Goal: Task Accomplishment & Management: Manage account settings

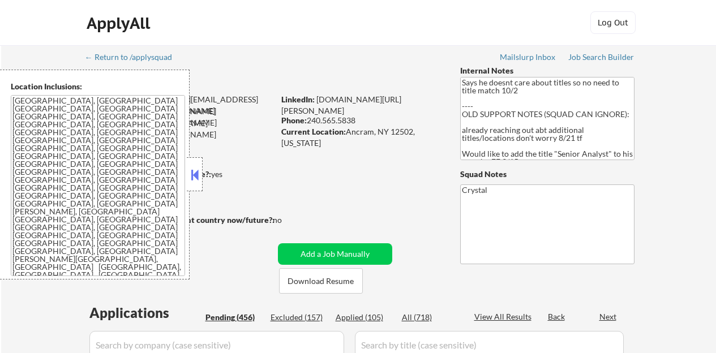
select select ""pending""
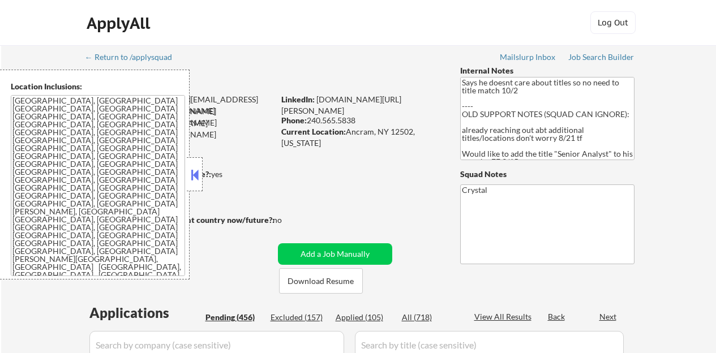
select select ""pending""
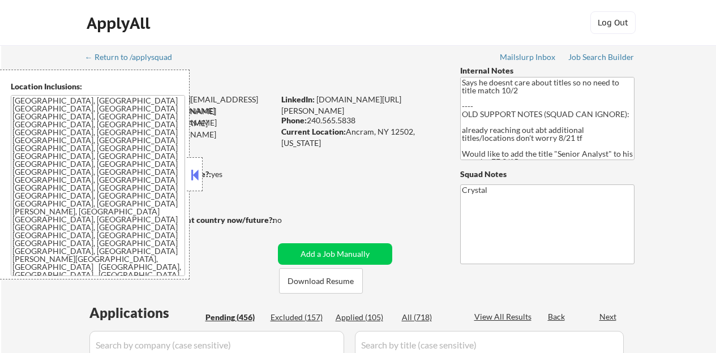
select select ""pending""
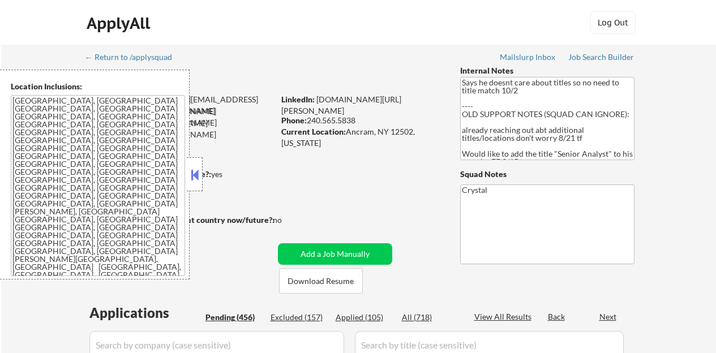
select select ""pending""
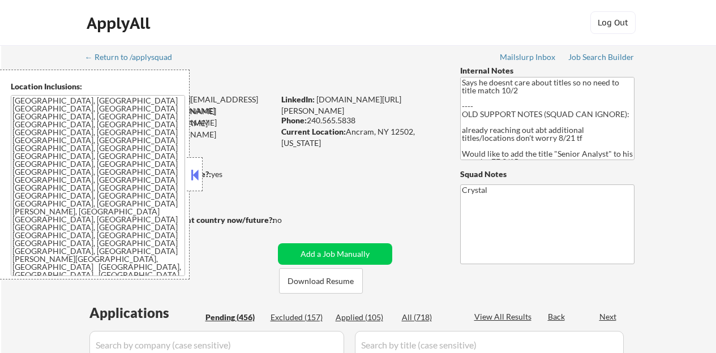
select select ""pending""
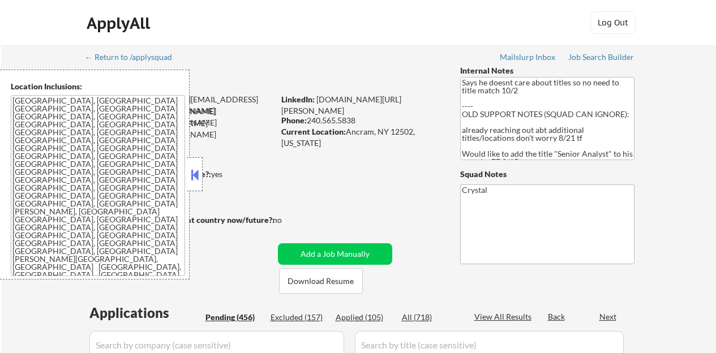
select select ""pending""
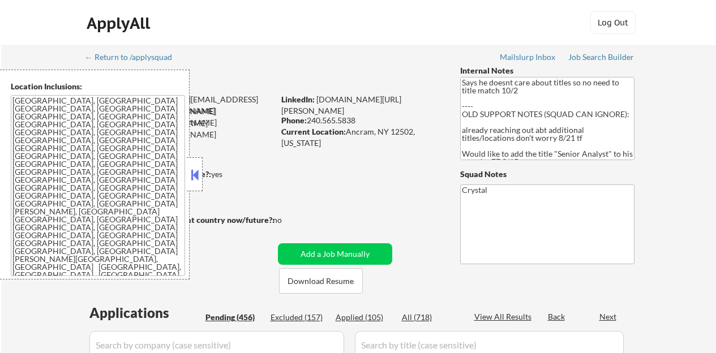
select select ""pending""
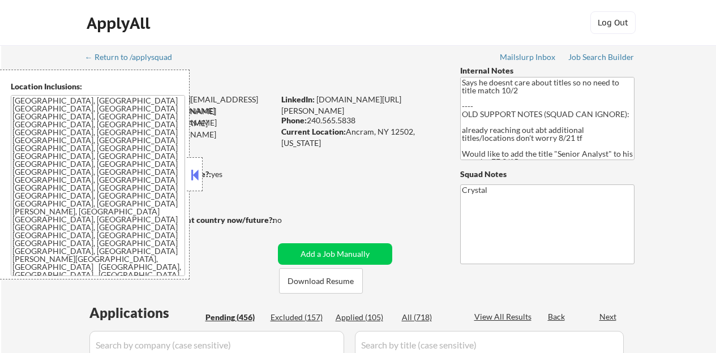
select select ""pending""
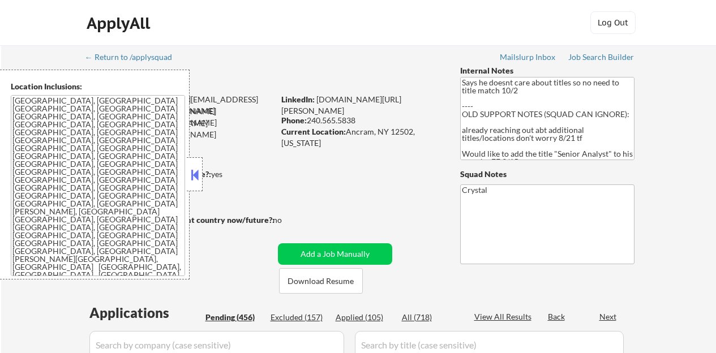
select select ""pending""
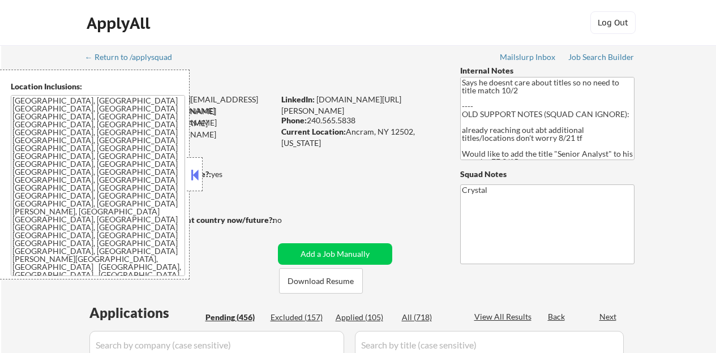
select select ""pending""
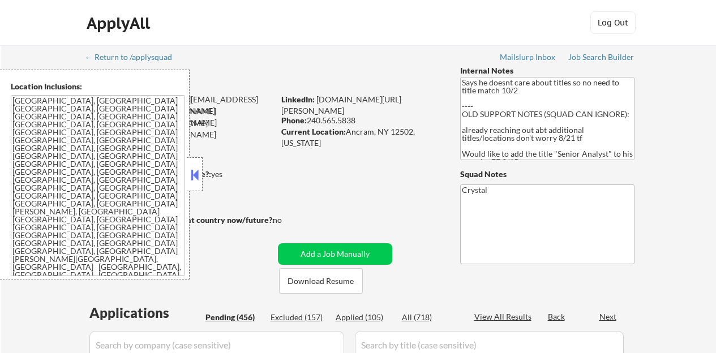
select select ""pending""
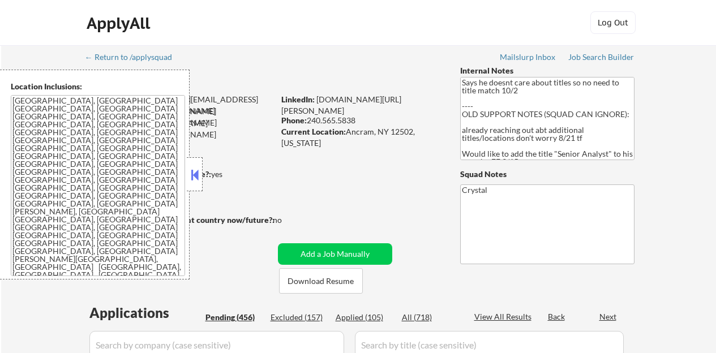
select select ""pending""
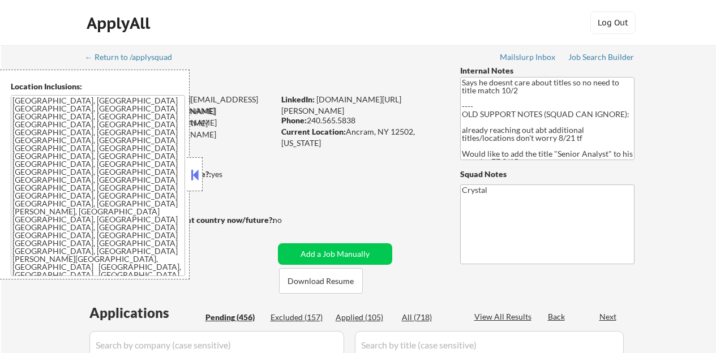
select select ""pending""
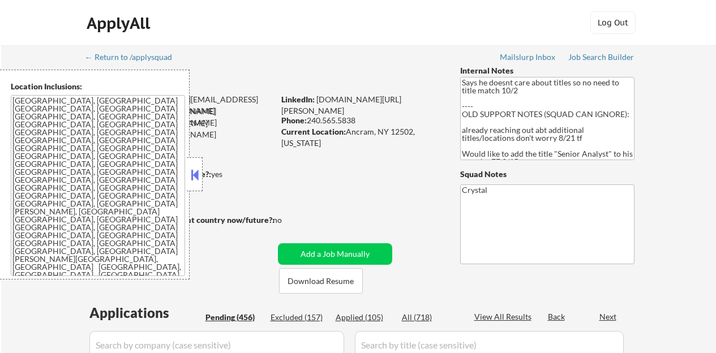
select select ""pending""
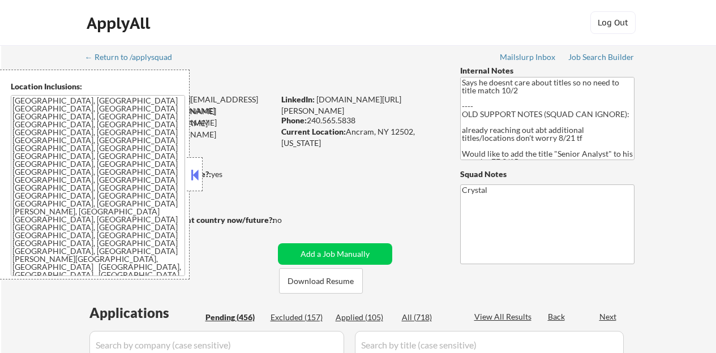
select select ""pending""
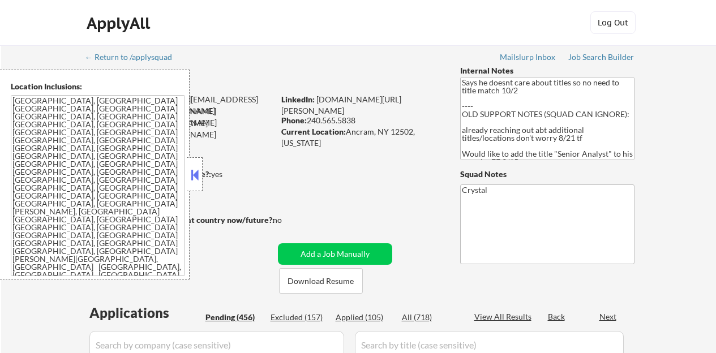
select select ""pending""
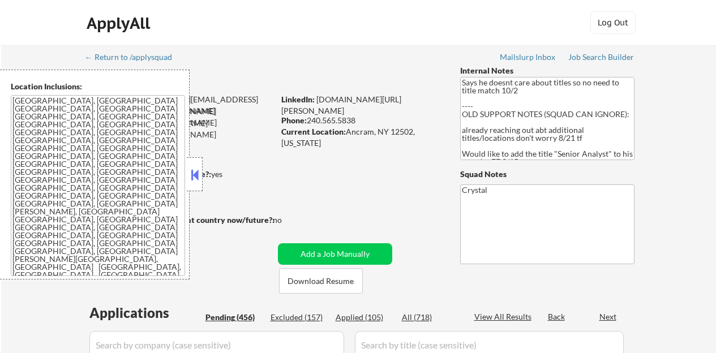
select select ""pending""
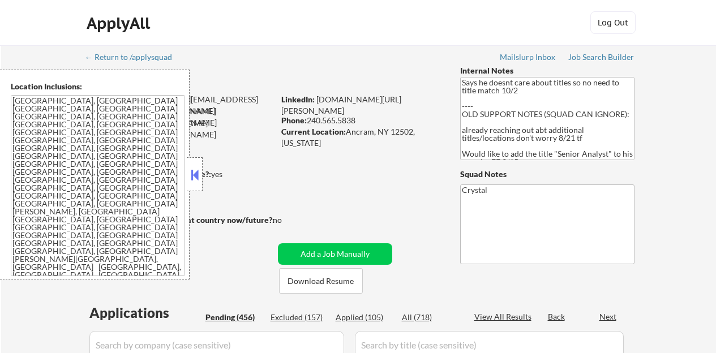
select select ""pending""
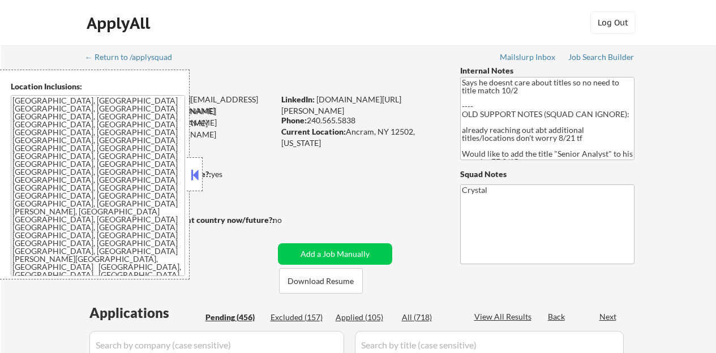
select select ""pending""
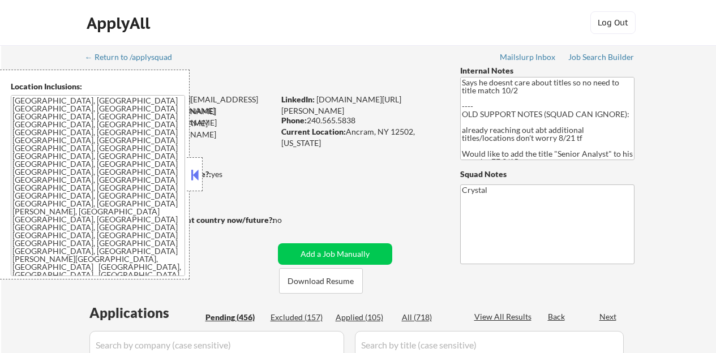
select select ""pending""
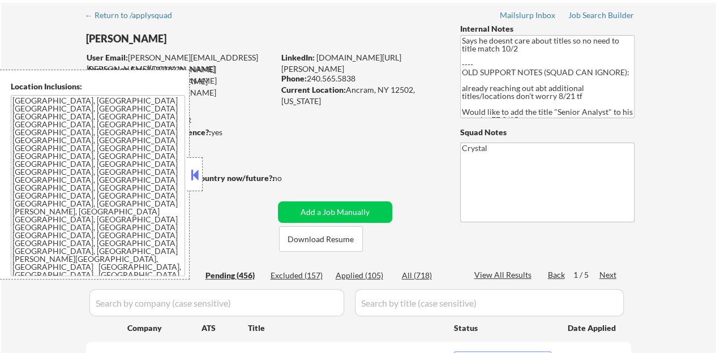
scroll to position [57, 0]
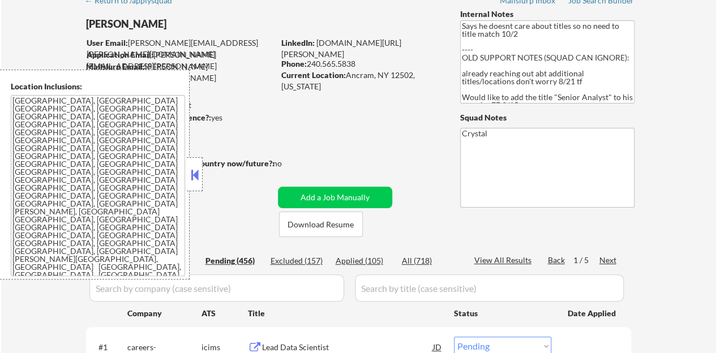
click at [191, 177] on button at bounding box center [194, 174] width 12 height 17
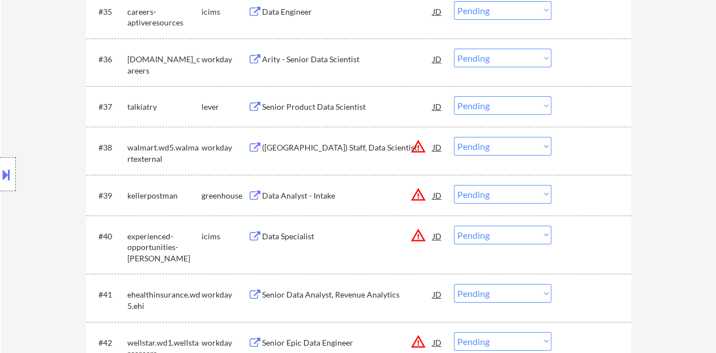
scroll to position [1868, 0]
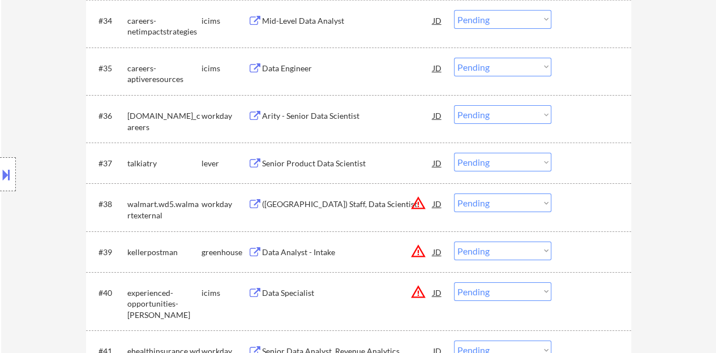
click at [332, 164] on div "Senior Product Data Scientist" at bounding box center [347, 163] width 171 height 11
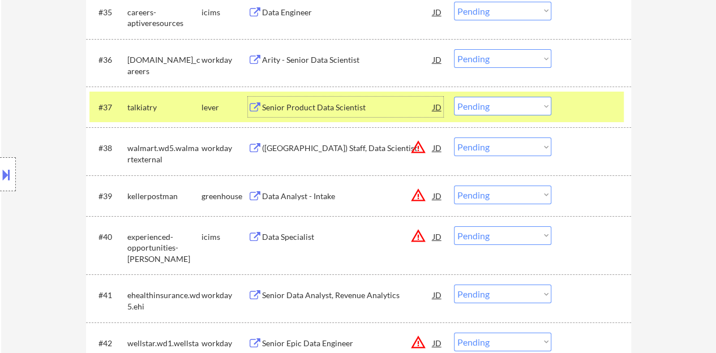
scroll to position [1924, 0]
click at [507, 98] on select "Choose an option... Pending Applied Excluded (Questions) Excluded (Expired) Exc…" at bounding box center [502, 105] width 97 height 19
click at [454, 96] on select "Choose an option... Pending Applied Excluded (Questions) Excluded (Expired) Exc…" at bounding box center [502, 105] width 97 height 19
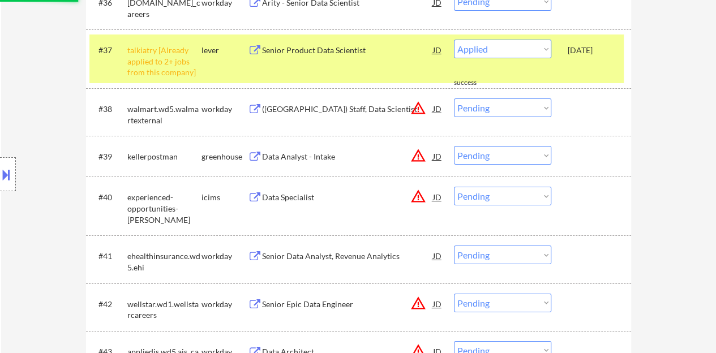
scroll to position [2038, 0]
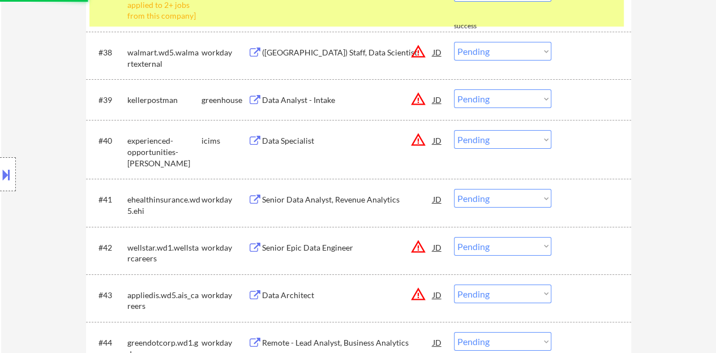
click at [575, 17] on div "#37 talkiatry [Already applied to 2+ jobs from this company] lever Senior Produ…" at bounding box center [356, 2] width 534 height 49
select select ""pending""
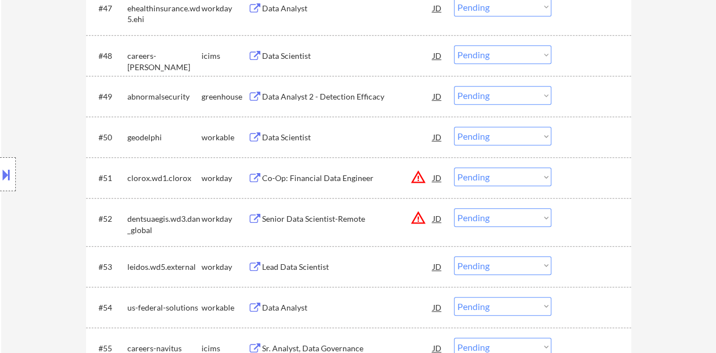
scroll to position [2434, 0]
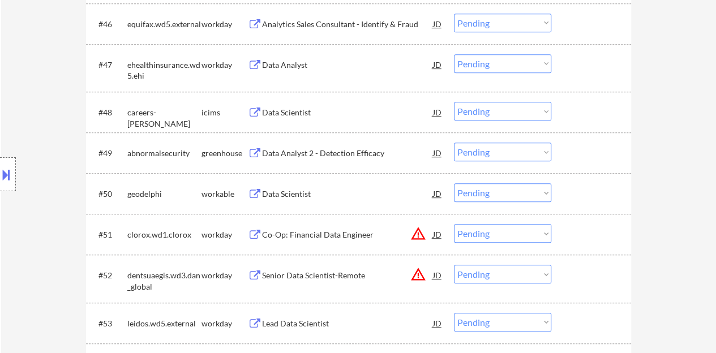
click at [360, 152] on div "Data Analyst 2 - Detection Efficacy" at bounding box center [347, 153] width 171 height 11
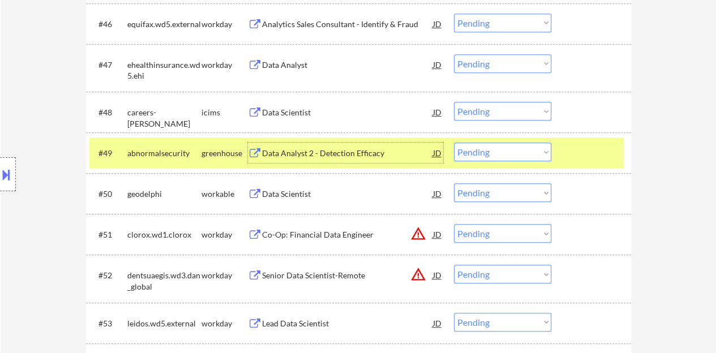
click at [487, 155] on select "Choose an option... Pending Applied Excluded (Questions) Excluded (Expired) Exc…" at bounding box center [502, 152] width 97 height 19
click at [454, 143] on select "Choose an option... Pending Applied Excluded (Questions) Excluded (Expired) Exc…" at bounding box center [502, 152] width 97 height 19
select select ""pending""
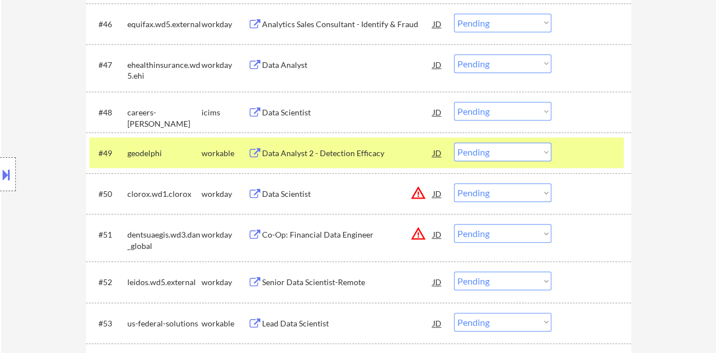
click at [580, 155] on div at bounding box center [593, 153] width 50 height 20
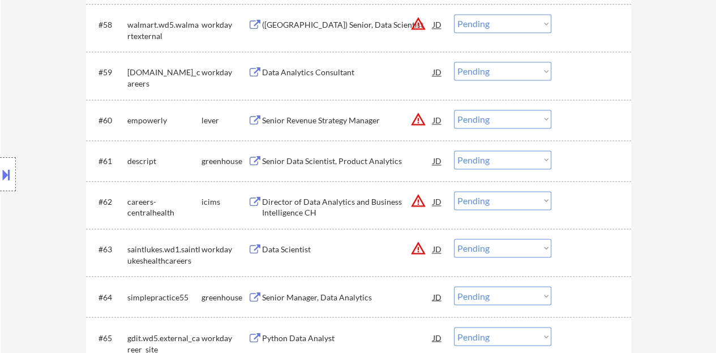
scroll to position [2887, 0]
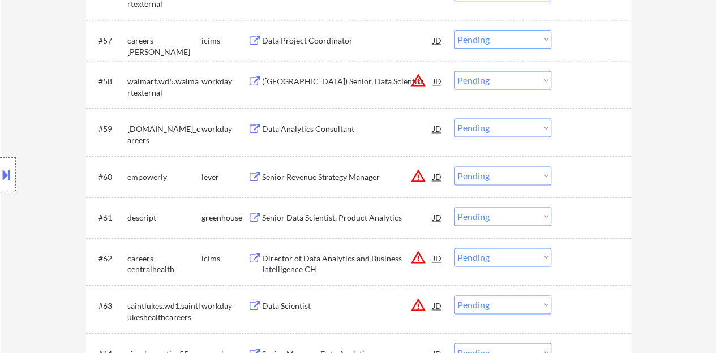
click at [343, 222] on div "Senior Data Scientist, Product Analytics" at bounding box center [347, 217] width 171 height 11
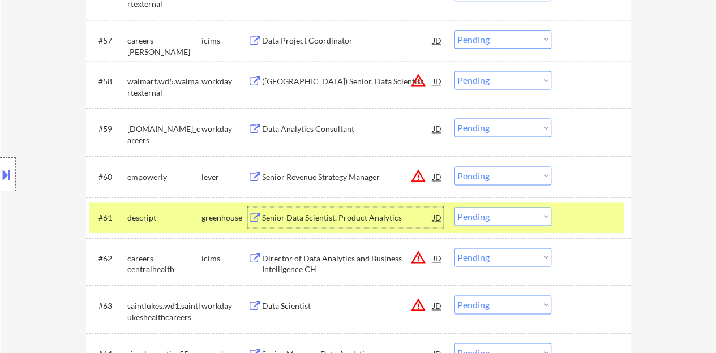
click at [500, 216] on select "Choose an option... Pending Applied Excluded (Questions) Excluded (Expired) Exc…" at bounding box center [502, 216] width 97 height 19
click at [454, 207] on select "Choose an option... Pending Applied Excluded (Questions) Excluded (Expired) Exc…" at bounding box center [502, 216] width 97 height 19
select select ""pending""
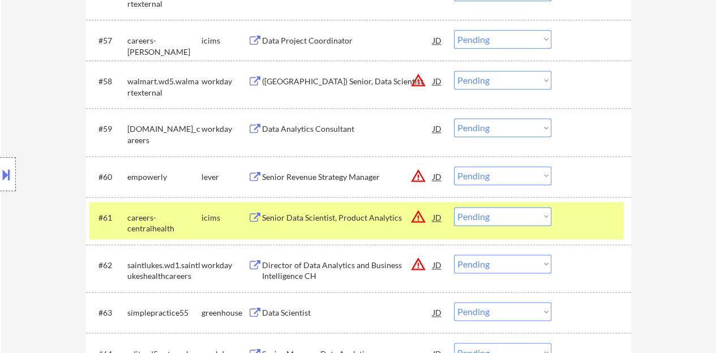
scroll to position [3057, 0]
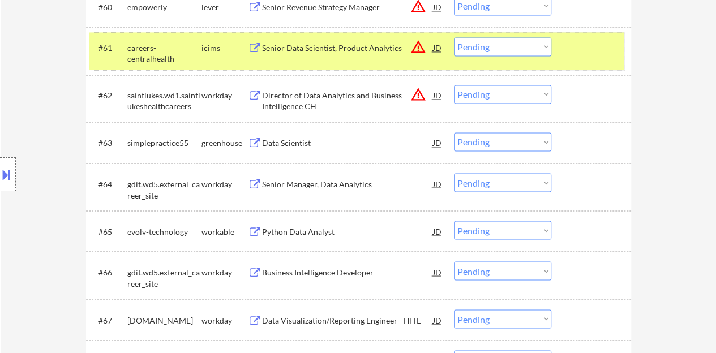
click at [605, 50] on div at bounding box center [593, 47] width 50 height 20
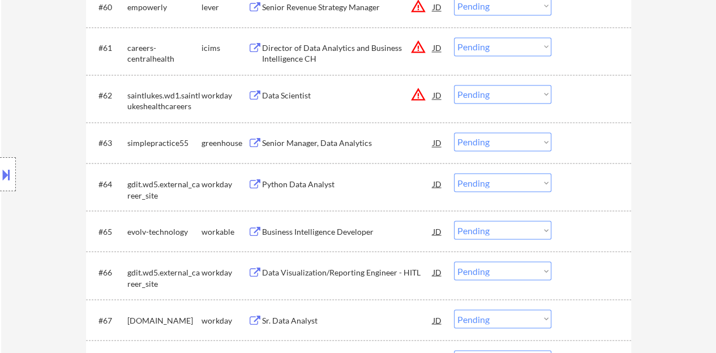
click at [353, 143] on div "Senior Manager, Data Analytics" at bounding box center [347, 143] width 171 height 11
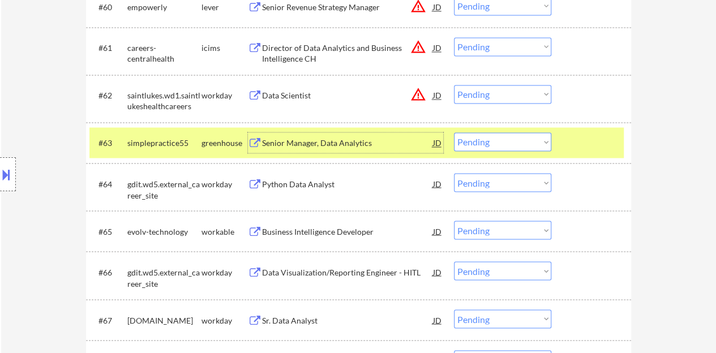
click at [480, 143] on select "Choose an option... Pending Applied Excluded (Questions) Excluded (Expired) Exc…" at bounding box center [502, 141] width 97 height 19
click at [454, 132] on select "Choose an option... Pending Applied Excluded (Questions) Excluded (Expired) Exc…" at bounding box center [502, 141] width 97 height 19
select select ""pending""
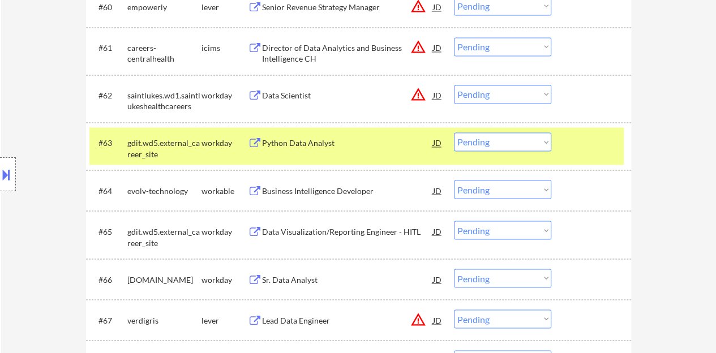
click at [592, 149] on div at bounding box center [593, 142] width 50 height 20
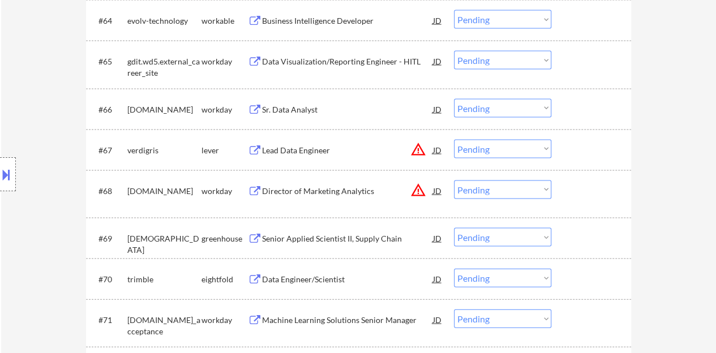
scroll to position [3283, 0]
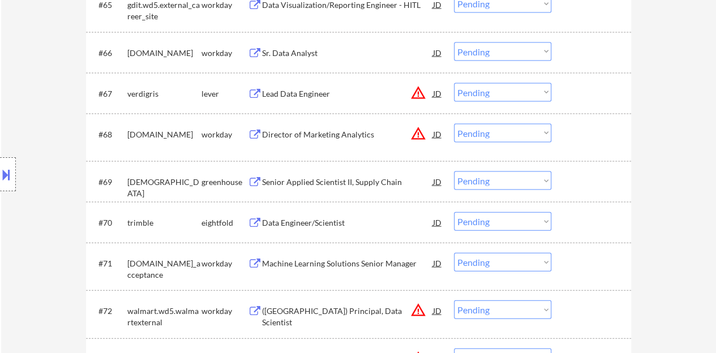
click at [353, 179] on div "Senior Applied Scientist II, Supply Chain" at bounding box center [347, 182] width 171 height 11
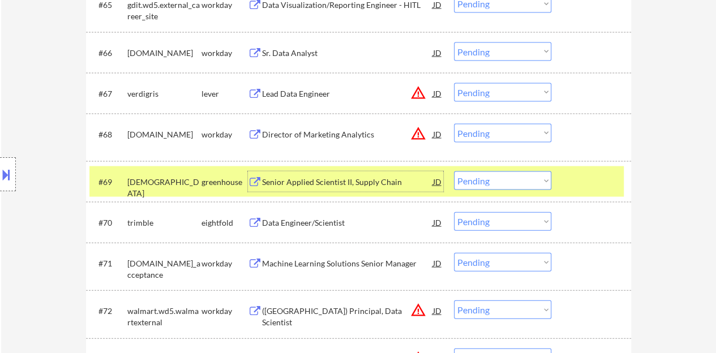
click at [540, 176] on select "Choose an option... Pending Applied Excluded (Questions) Excluded (Expired) Exc…" at bounding box center [502, 181] width 97 height 19
click at [454, 172] on select "Choose an option... Pending Applied Excluded (Questions) Excluded (Expired) Exc…" at bounding box center [502, 181] width 97 height 19
select select ""pending""
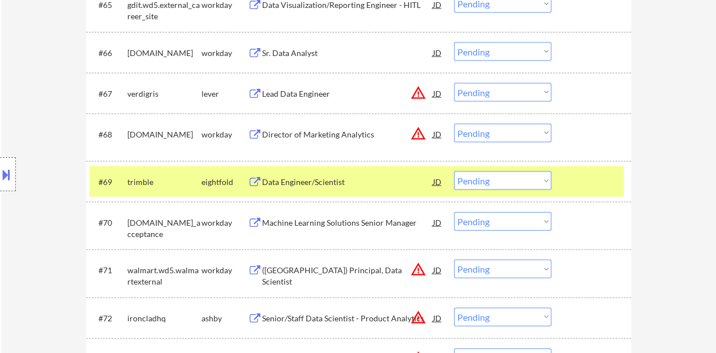
click at [588, 183] on div at bounding box center [593, 182] width 50 height 20
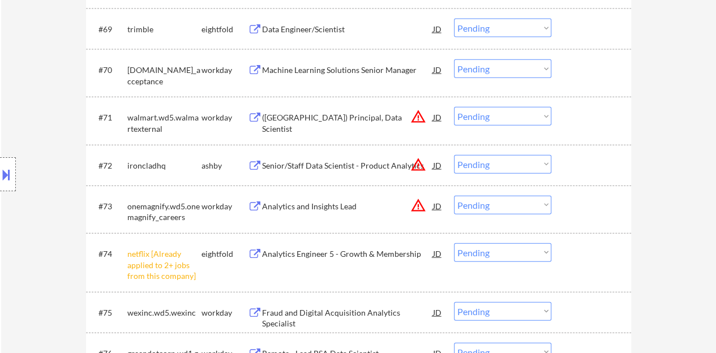
scroll to position [3453, 0]
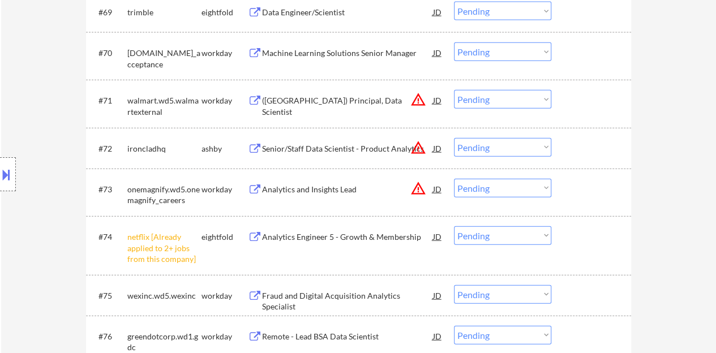
click at [494, 230] on select "Choose an option... Pending Applied Excluded (Questions) Excluded (Expired) Exc…" at bounding box center [502, 235] width 97 height 19
click at [454, 226] on select "Choose an option... Pending Applied Excluded (Questions) Excluded (Expired) Exc…" at bounding box center [502, 235] width 97 height 19
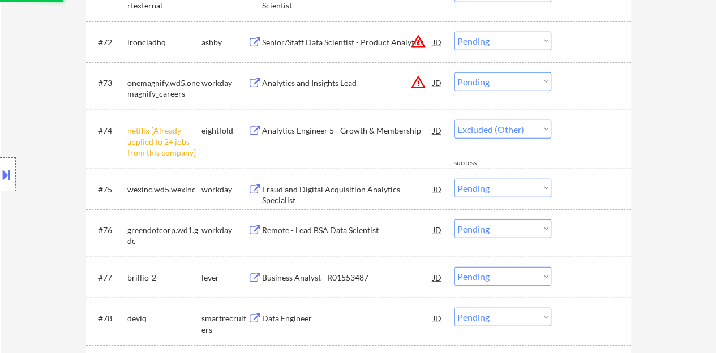
scroll to position [3566, 0]
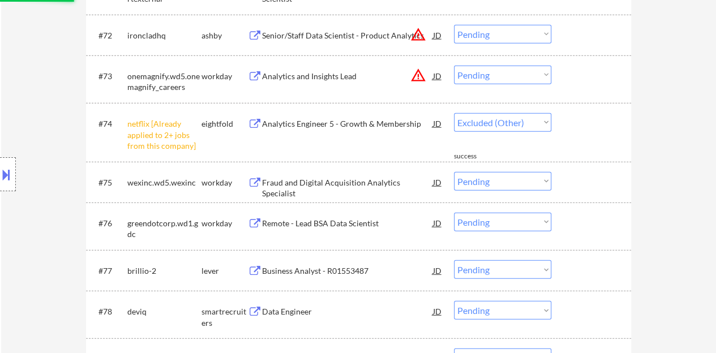
select select ""pending""
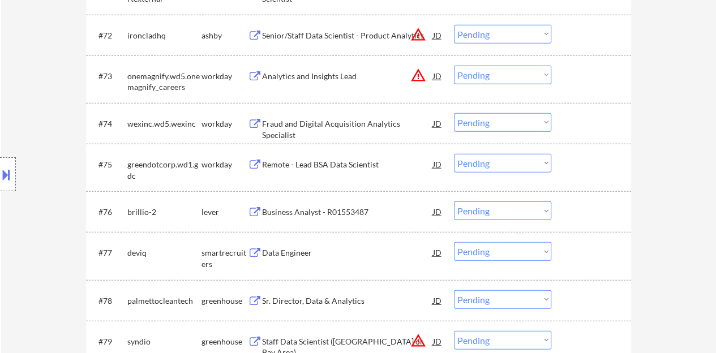
click at [333, 207] on div "Business Analyst - R01553487" at bounding box center [347, 212] width 171 height 11
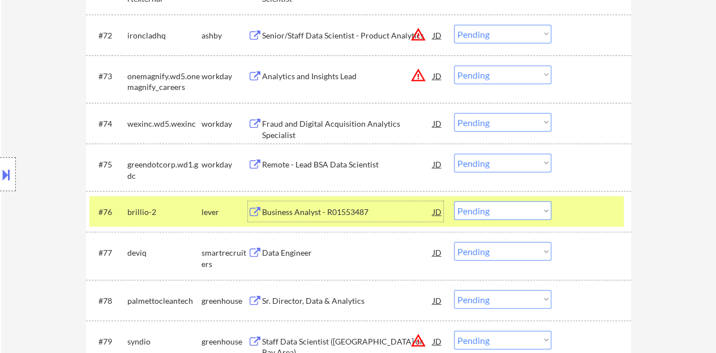
click at [497, 213] on select "Choose an option... Pending Applied Excluded (Questions) Excluded (Expired) Exc…" at bounding box center [502, 211] width 97 height 19
click at [454, 202] on select "Choose an option... Pending Applied Excluded (Questions) Excluded (Expired) Exc…" at bounding box center [502, 211] width 97 height 19
select select ""pending""
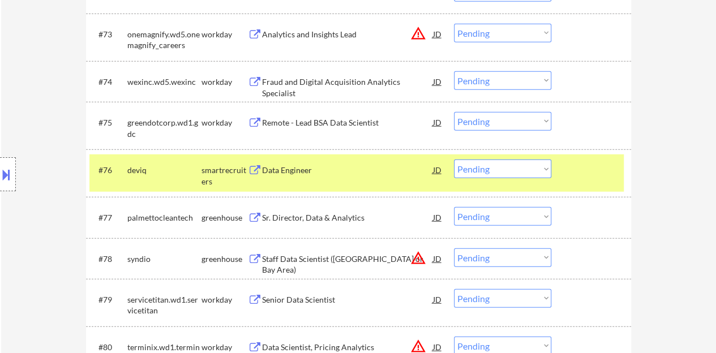
scroll to position [3623, 0]
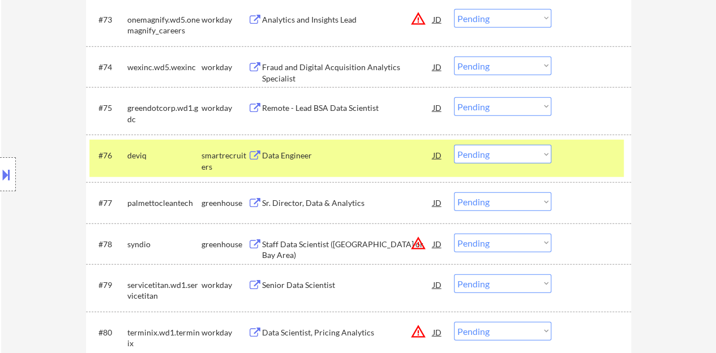
click at [294, 156] on div "Data Engineer" at bounding box center [347, 155] width 171 height 11
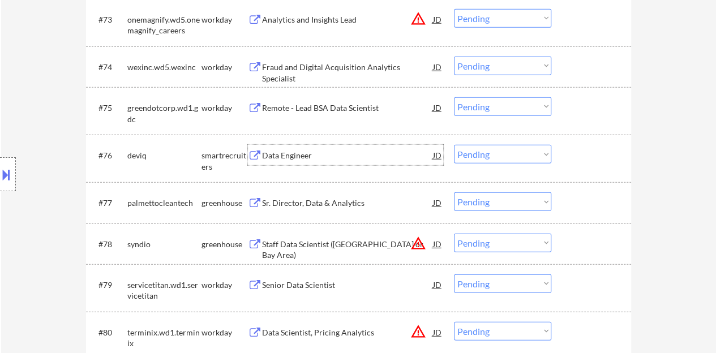
click at [585, 161] on div at bounding box center [593, 155] width 50 height 20
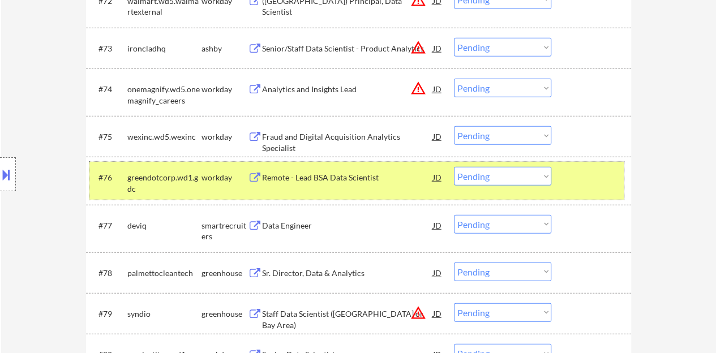
click at [588, 183] on div at bounding box center [593, 177] width 50 height 20
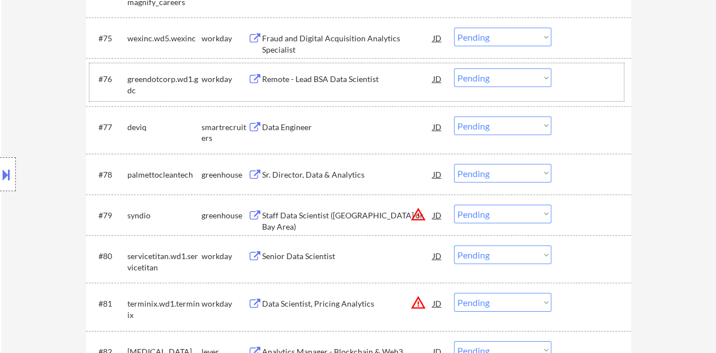
scroll to position [3736, 0]
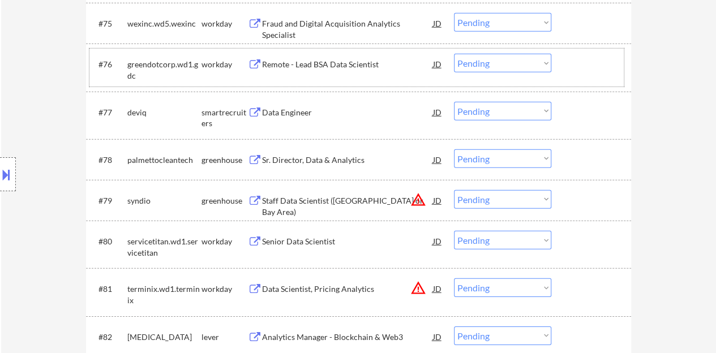
click at [563, 108] on div "#77 deviq smartrecruiters Data Engineer JD warning_amber Choose an option... Pe…" at bounding box center [356, 115] width 534 height 37
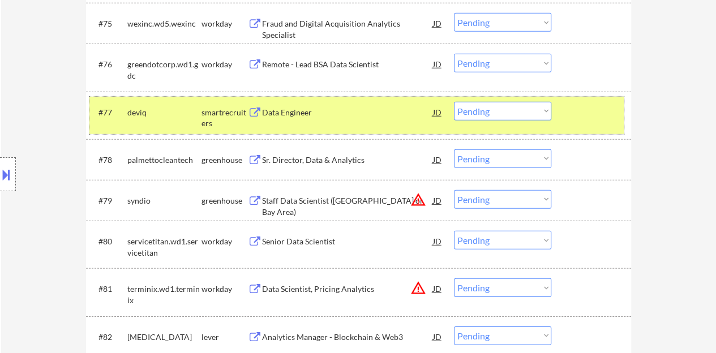
click at [530, 113] on select "Choose an option... Pending Applied Excluded (Questions) Excluded (Expired) Exc…" at bounding box center [502, 111] width 97 height 19
click at [454, 102] on select "Choose an option... Pending Applied Excluded (Questions) Excluded (Expired) Exc…" at bounding box center [502, 111] width 97 height 19
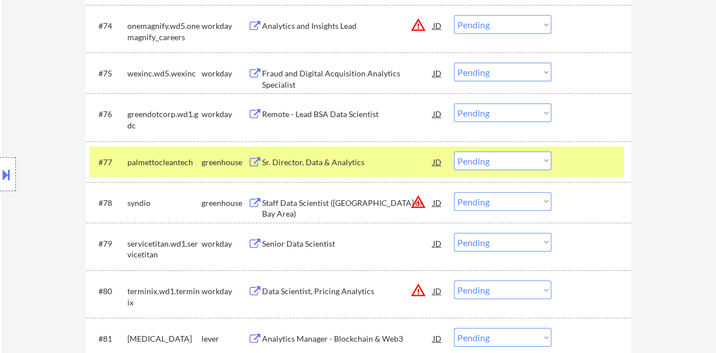
scroll to position [3669, 0]
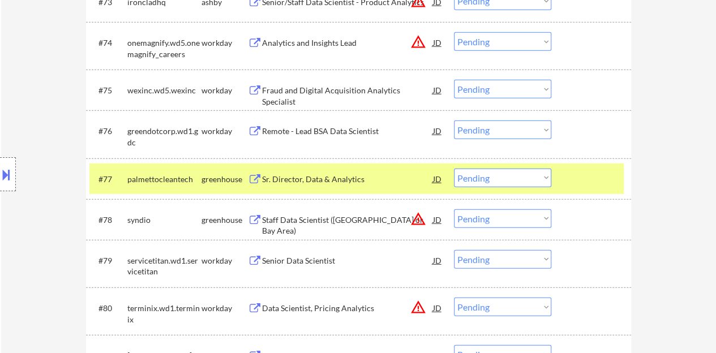
drag, startPoint x: 338, startPoint y: 184, endPoint x: 319, endPoint y: 175, distance: 21.0
click at [338, 183] on div "Sr. Director, Data & Analytics" at bounding box center [347, 179] width 171 height 11
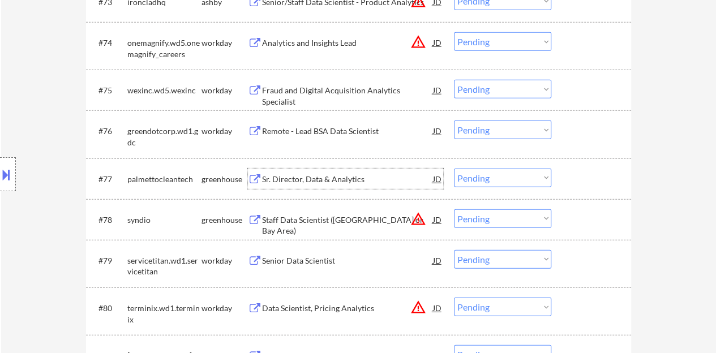
click at [588, 166] on div "#77 palmettocleantech greenhouse Sr. Director, Data & Analytics JD warning_ambe…" at bounding box center [356, 179] width 534 height 31
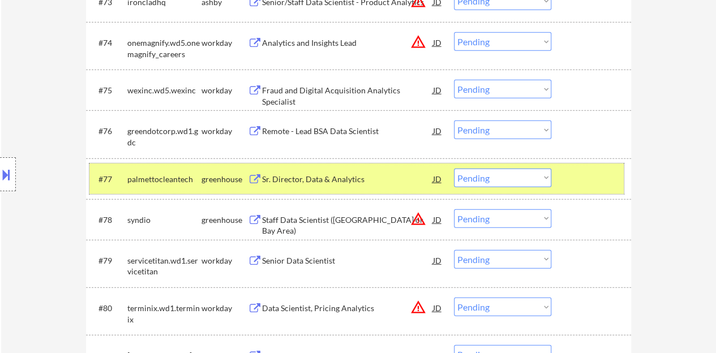
click at [542, 176] on select "Choose an option... Pending Applied Excluded (Questions) Excluded (Expired) Exc…" at bounding box center [502, 178] width 97 height 19
click at [454, 169] on select "Choose an option... Pending Applied Excluded (Questions) Excluded (Expired) Exc…" at bounding box center [502, 178] width 97 height 19
select select ""pending""
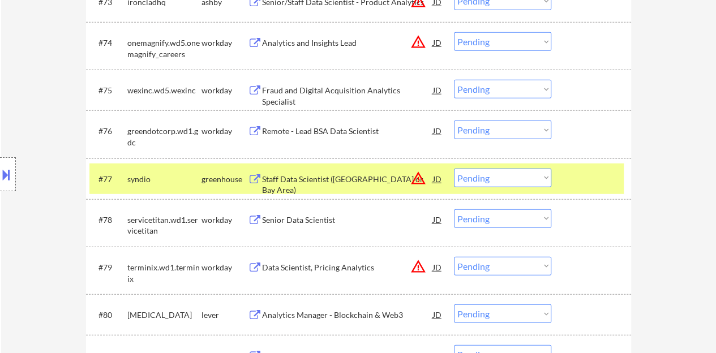
click at [597, 179] on div at bounding box center [593, 179] width 50 height 20
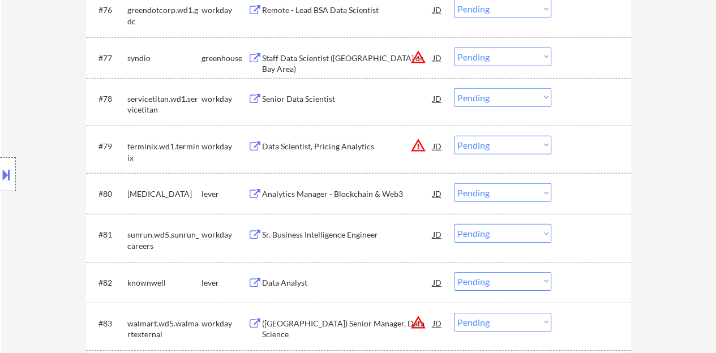
scroll to position [3839, 0]
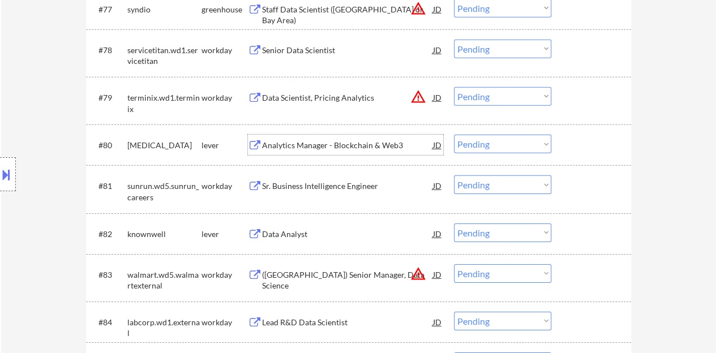
click at [358, 139] on div "Analytics Manager - Blockchain & Web3" at bounding box center [347, 145] width 171 height 20
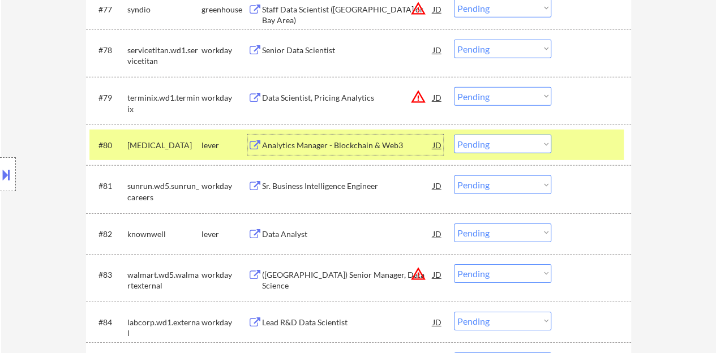
click at [517, 134] on div "#80 [MEDICAL_DATA] lever Analytics Manager - Blockchain & Web3 JD warning_amber…" at bounding box center [356, 145] width 534 height 31
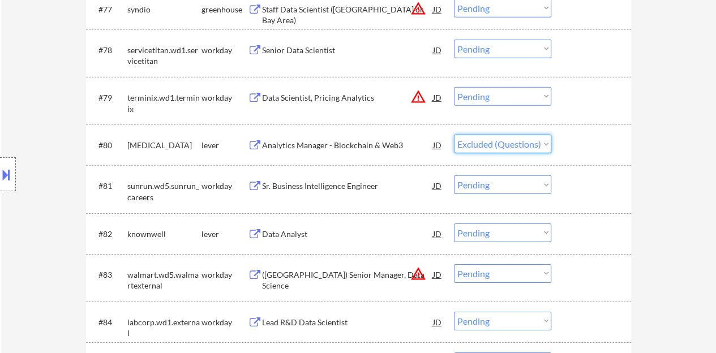
click at [454, 135] on select "Choose an option... Pending Applied Excluded (Questions) Excluded (Expired) Exc…" at bounding box center [502, 144] width 97 height 19
select select ""pending""
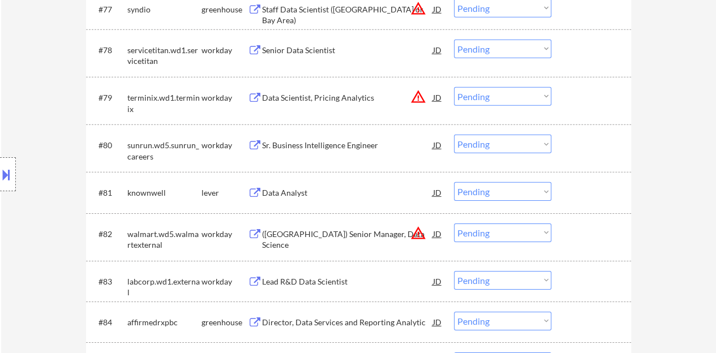
click at [301, 189] on div "Data Analyst" at bounding box center [347, 192] width 171 height 11
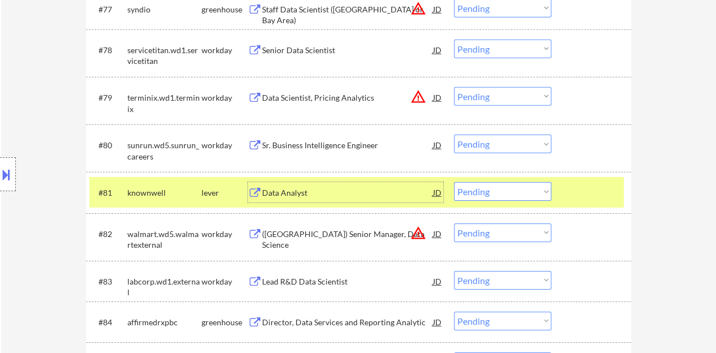
click at [530, 187] on select "Choose an option... Pending Applied Excluded (Questions) Excluded (Expired) Exc…" at bounding box center [502, 191] width 97 height 19
click at [454, 182] on select "Choose an option... Pending Applied Excluded (Questions) Excluded (Expired) Exc…" at bounding box center [502, 191] width 97 height 19
select select ""pending""
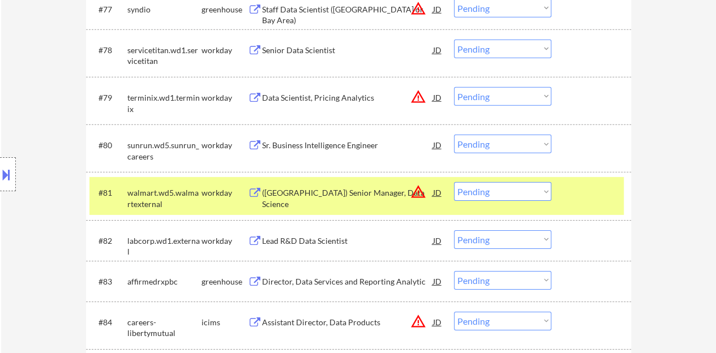
click at [605, 195] on div at bounding box center [593, 192] width 50 height 20
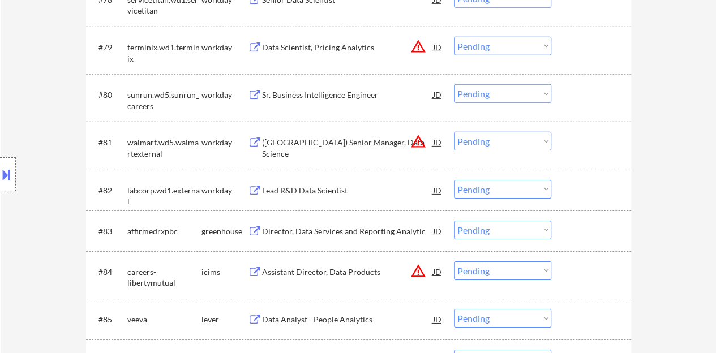
scroll to position [3952, 0]
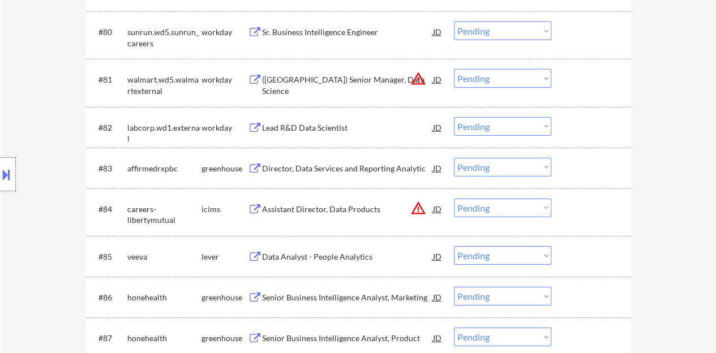
click at [372, 165] on div "Director, Data Services and Reporting Analytic" at bounding box center [347, 168] width 171 height 11
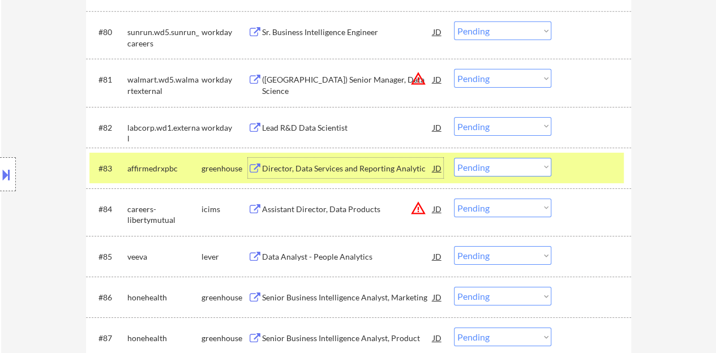
click at [523, 167] on select "Choose an option... Pending Applied Excluded (Questions) Excluded (Expired) Exc…" at bounding box center [502, 167] width 97 height 19
click at [454, 158] on select "Choose an option... Pending Applied Excluded (Questions) Excluded (Expired) Exc…" at bounding box center [502, 167] width 97 height 19
select select ""pending""
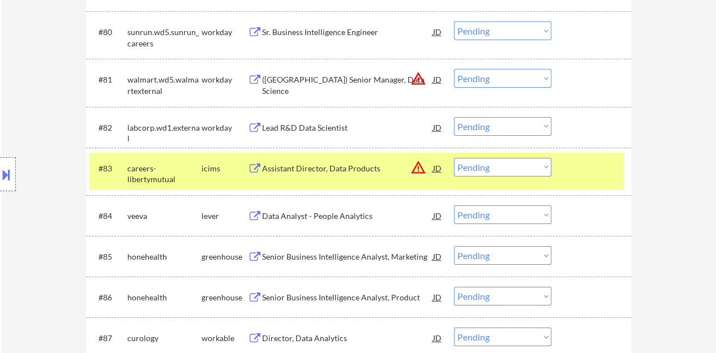
click at [585, 170] on div at bounding box center [593, 168] width 50 height 20
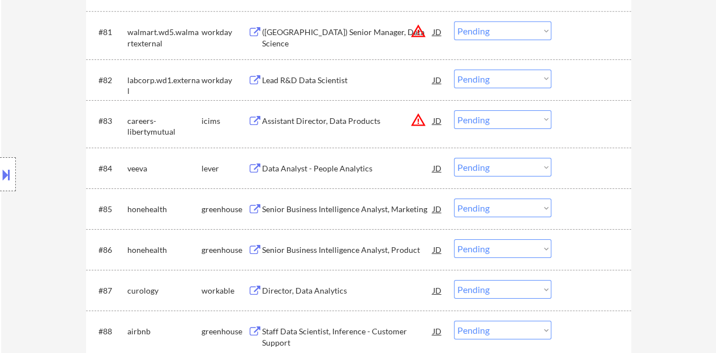
scroll to position [4009, 0]
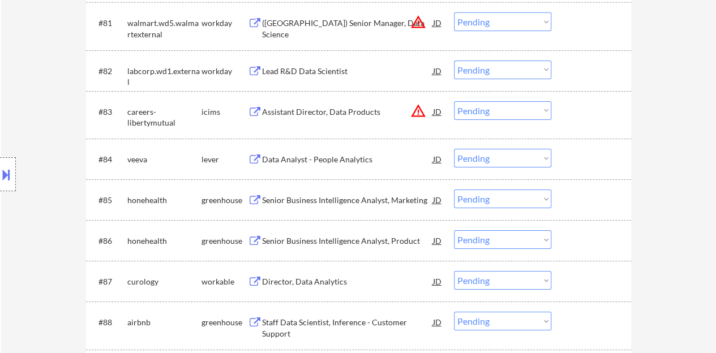
click at [310, 155] on div "Data Analyst - People Analytics" at bounding box center [347, 159] width 171 height 11
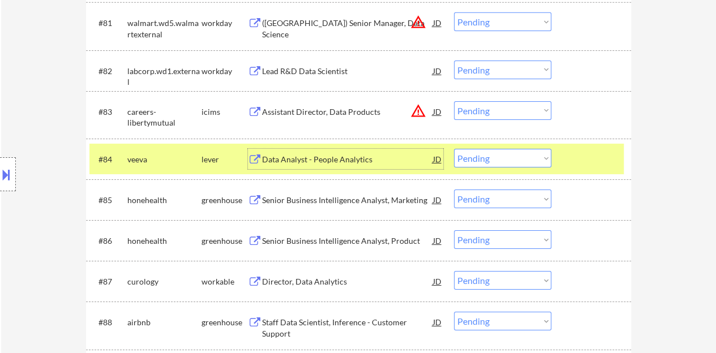
click at [496, 170] on div "#84 veeva lever Data Analyst - People Analytics JD warning_amber Choose an opti…" at bounding box center [356, 159] width 534 height 31
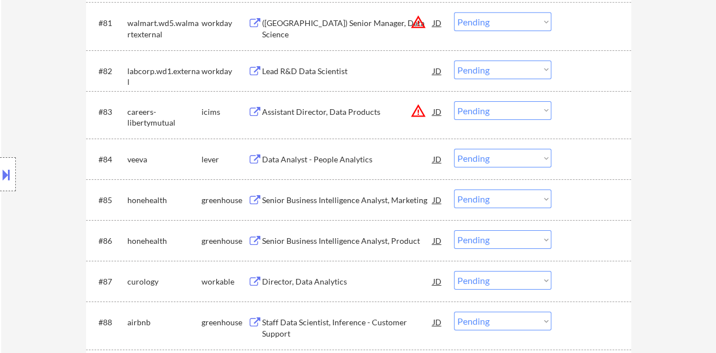
click at [481, 160] on select "Choose an option... Pending Applied Excluded (Questions) Excluded (Expired) Exc…" at bounding box center [502, 158] width 97 height 19
click at [454, 149] on select "Choose an option... Pending Applied Excluded (Questions) Excluded (Expired) Exc…" at bounding box center [502, 158] width 97 height 19
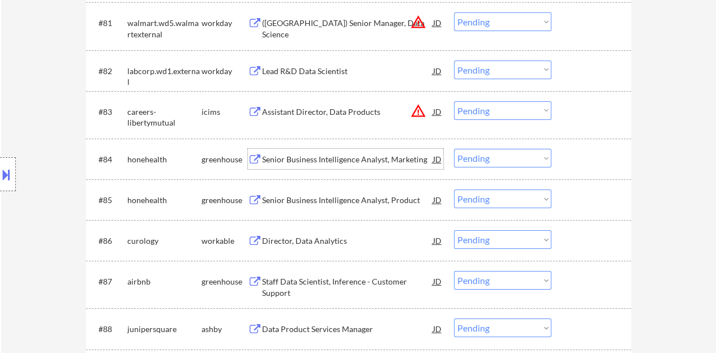
click at [327, 155] on div "Senior Business Intelligence Analyst, Marketing" at bounding box center [347, 159] width 171 height 11
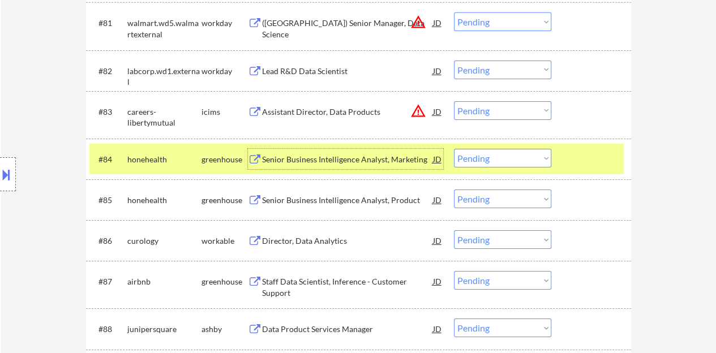
click at [492, 166] on select "Choose an option... Pending Applied Excluded (Questions) Excluded (Expired) Exc…" at bounding box center [502, 158] width 97 height 19
click at [454, 149] on select "Choose an option... Pending Applied Excluded (Questions) Excluded (Expired) Exc…" at bounding box center [502, 158] width 97 height 19
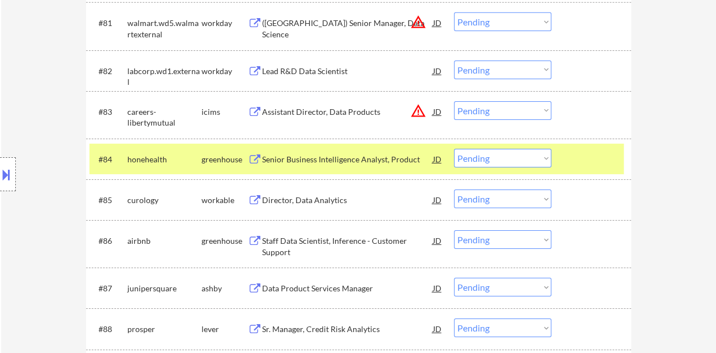
click at [369, 160] on div "Senior Business Intelligence Analyst, Product" at bounding box center [347, 159] width 171 height 11
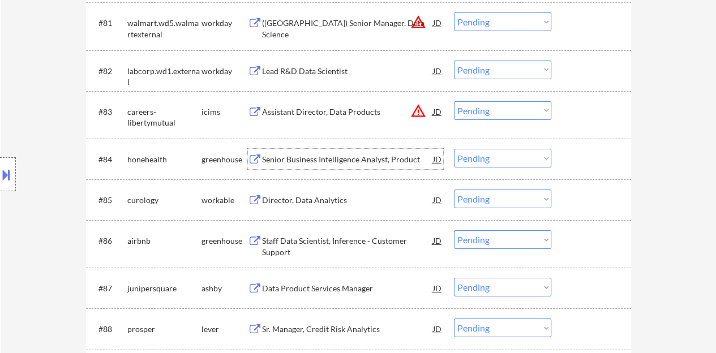
click at [565, 147] on div "#84 honehealth greenhouse Senior Business Intelligence Analyst, Product JD warn…" at bounding box center [356, 159] width 534 height 31
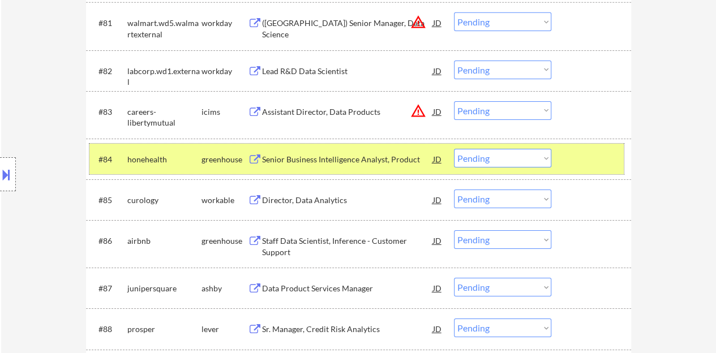
click at [509, 160] on select "Choose an option... Pending Applied Excluded (Questions) Excluded (Expired) Exc…" at bounding box center [502, 158] width 97 height 19
click at [454, 149] on select "Choose an option... Pending Applied Excluded (Questions) Excluded (Expired) Exc…" at bounding box center [502, 158] width 97 height 19
select select ""pending""
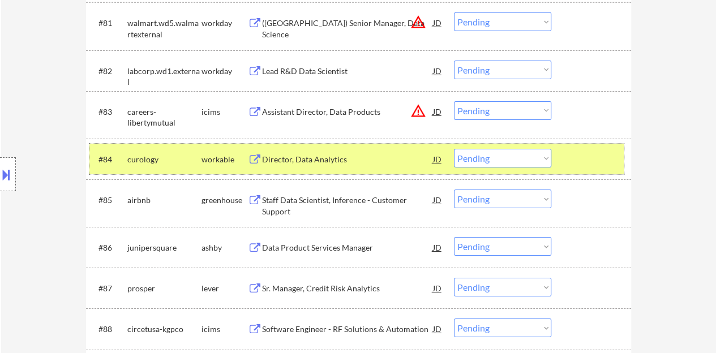
click at [575, 149] on div at bounding box center [593, 159] width 50 height 20
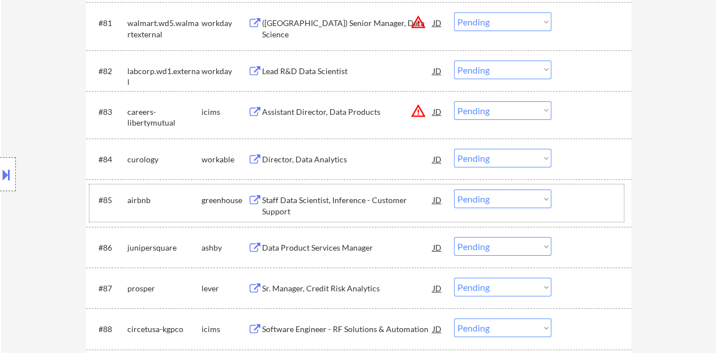
click at [352, 188] on div "#85 airbnb greenhouse Staff Data Scientist, Inference - Customer Support JD war…" at bounding box center [356, 203] width 534 height 37
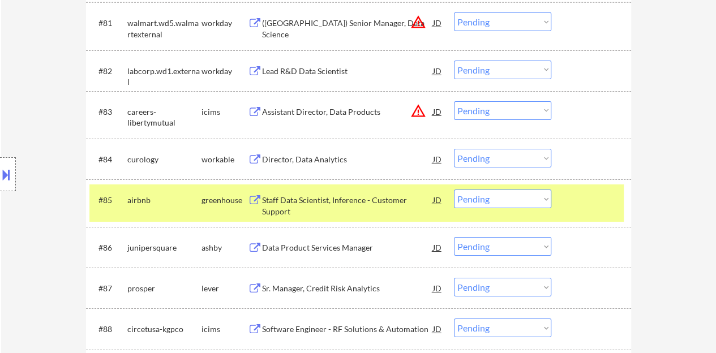
click at [348, 196] on div "Staff Data Scientist, Inference - Customer Support" at bounding box center [347, 206] width 171 height 22
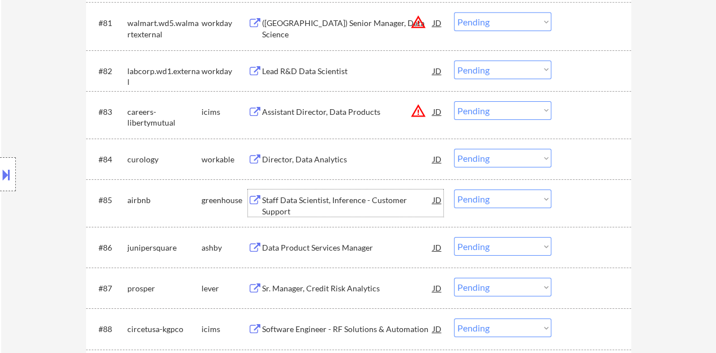
click at [586, 190] on div at bounding box center [593, 200] width 50 height 20
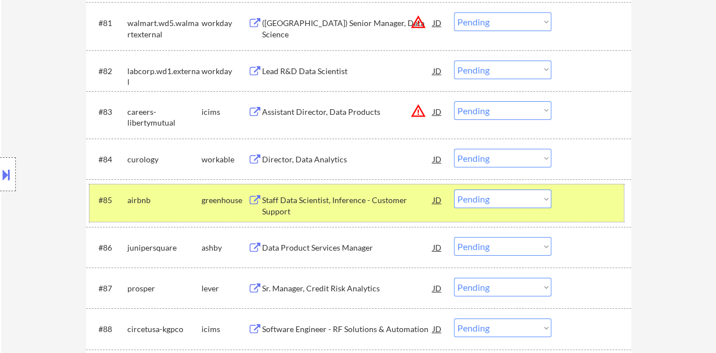
click at [482, 198] on select "Choose an option... Pending Applied Excluded (Questions) Excluded (Expired) Exc…" at bounding box center [502, 199] width 97 height 19
click at [454, 190] on select "Choose an option... Pending Applied Excluded (Questions) Excluded (Expired) Exc…" at bounding box center [502, 199] width 97 height 19
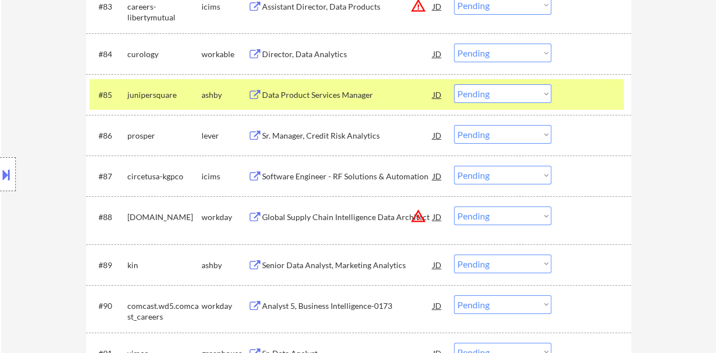
scroll to position [4055, 0]
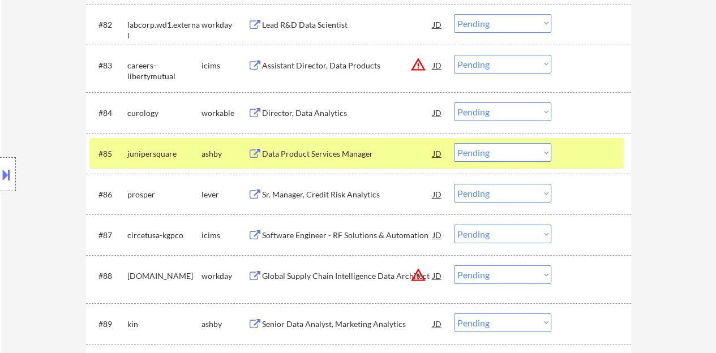
click at [344, 150] on div "Data Product Services Manager" at bounding box center [347, 153] width 171 height 11
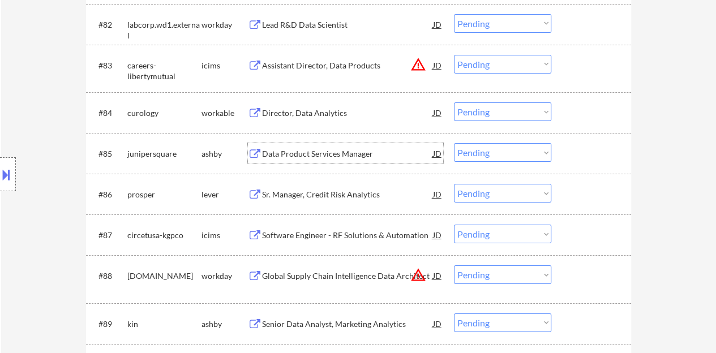
click at [608, 143] on div at bounding box center [593, 153] width 50 height 20
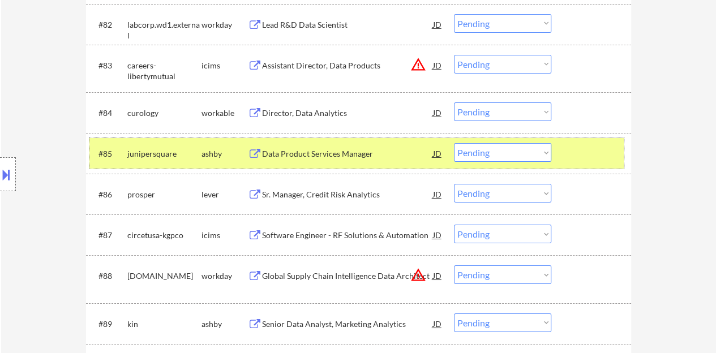
click at [483, 153] on select "Choose an option... Pending Applied Excluded (Questions) Excluded (Expired) Exc…" at bounding box center [502, 152] width 97 height 19
click at [454, 143] on select "Choose an option... Pending Applied Excluded (Questions) Excluded (Expired) Exc…" at bounding box center [502, 152] width 97 height 19
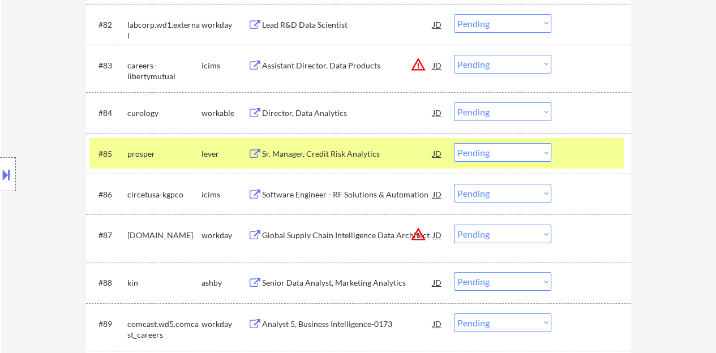
click at [357, 145] on div "Sr. Manager, Credit Risk Analytics" at bounding box center [347, 153] width 171 height 20
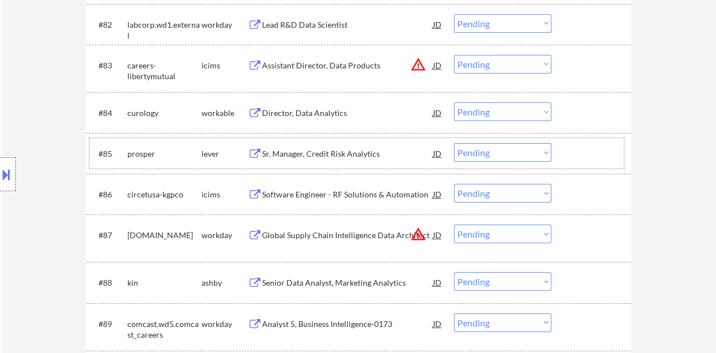
click at [573, 147] on div at bounding box center [593, 153] width 50 height 20
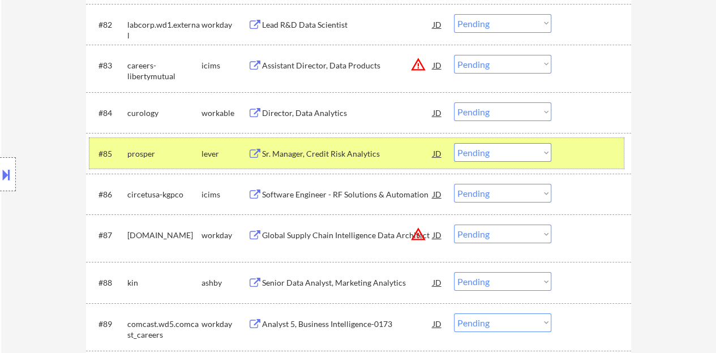
click at [522, 152] on select "Choose an option... Pending Applied Excluded (Questions) Excluded (Expired) Exc…" at bounding box center [502, 152] width 97 height 19
click at [454, 143] on select "Choose an option... Pending Applied Excluded (Questions) Excluded (Expired) Exc…" at bounding box center [502, 152] width 97 height 19
select select ""pending""
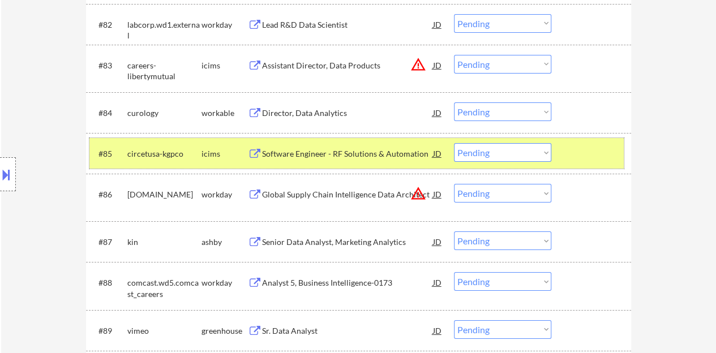
click at [596, 158] on div at bounding box center [593, 153] width 50 height 20
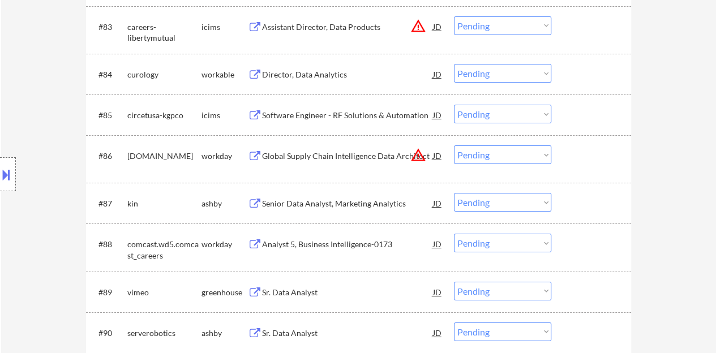
scroll to position [4112, 0]
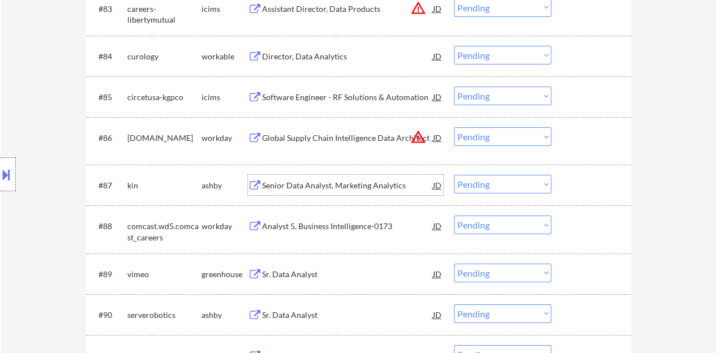
click at [386, 185] on div "Senior Data Analyst, Marketing Analytics" at bounding box center [347, 185] width 171 height 11
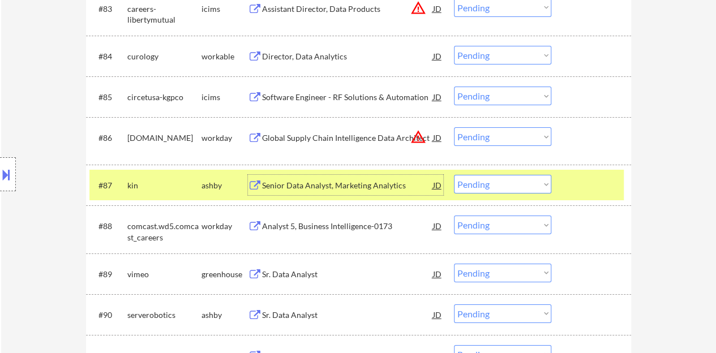
click at [498, 181] on select "Choose an option... Pending Applied Excluded (Questions) Excluded (Expired) Exc…" at bounding box center [502, 184] width 97 height 19
click at [454, 175] on select "Choose an option... Pending Applied Excluded (Questions) Excluded (Expired) Exc…" at bounding box center [502, 184] width 97 height 19
select select ""pending""
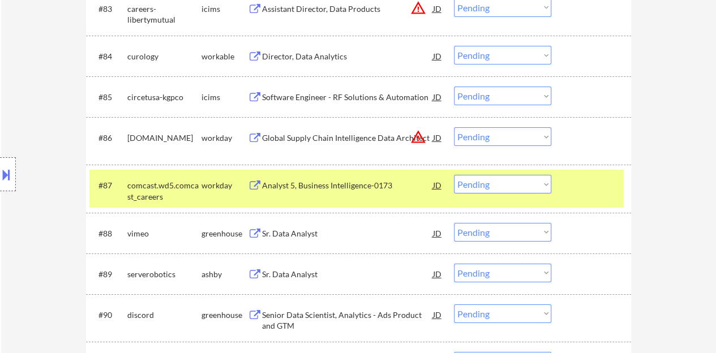
click at [600, 183] on div at bounding box center [593, 185] width 50 height 20
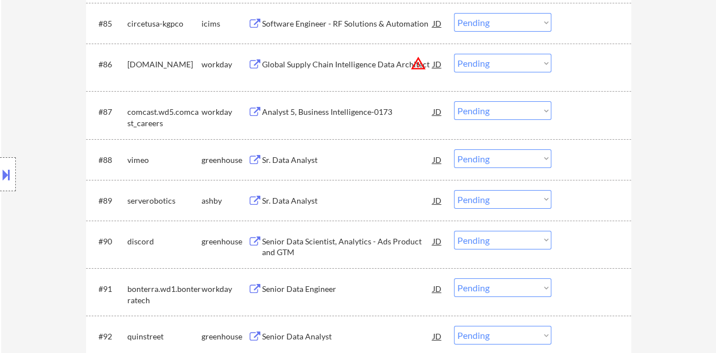
scroll to position [4225, 0]
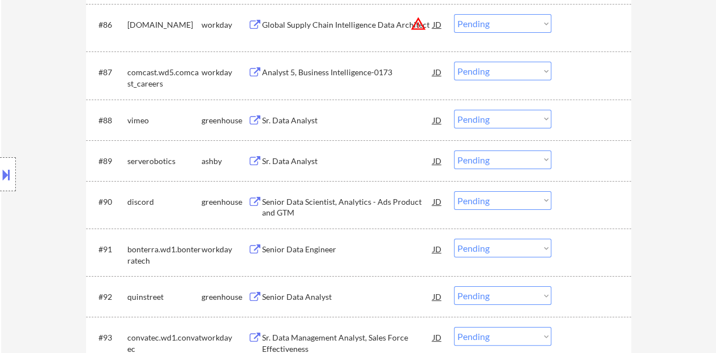
click at [298, 118] on div "Sr. Data Analyst" at bounding box center [347, 120] width 171 height 11
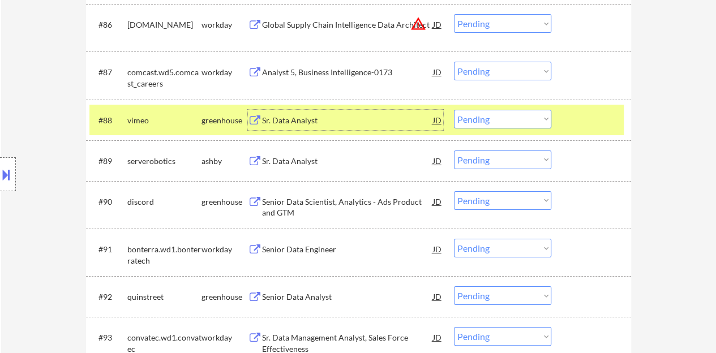
click at [487, 122] on select "Choose an option... Pending Applied Excluded (Questions) Excluded (Expired) Exc…" at bounding box center [502, 119] width 97 height 19
click at [454, 110] on select "Choose an option... Pending Applied Excluded (Questions) Excluded (Expired) Exc…" at bounding box center [502, 119] width 97 height 19
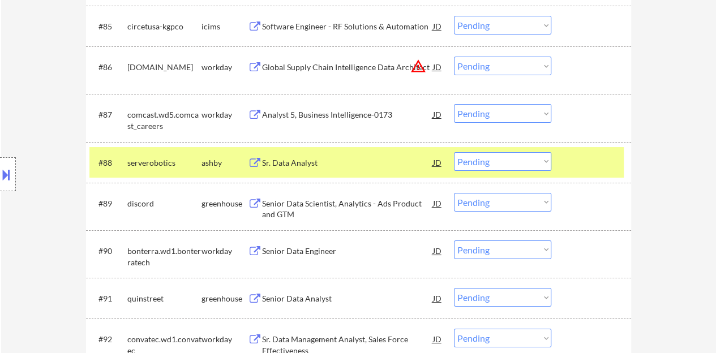
scroll to position [4168, 0]
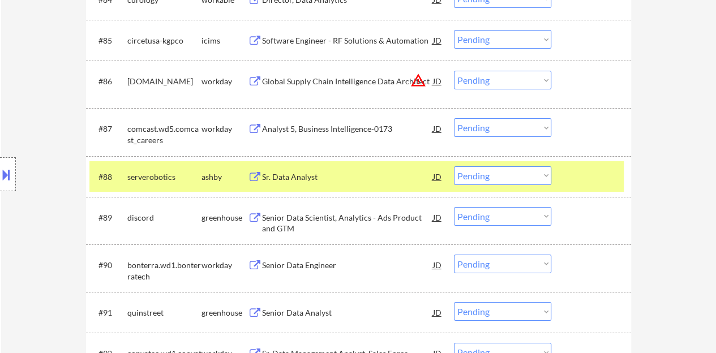
click at [260, 173] on button at bounding box center [255, 177] width 14 height 11
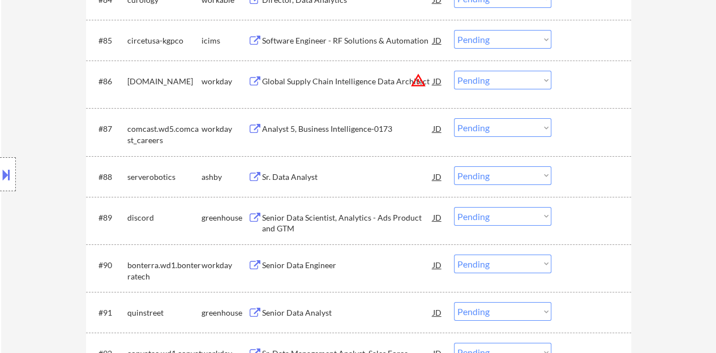
click at [568, 139] on div "#87 comcast.wd5.comcast_careers workday Analyst 5, Business Intelligence-0173 J…" at bounding box center [356, 131] width 534 height 37
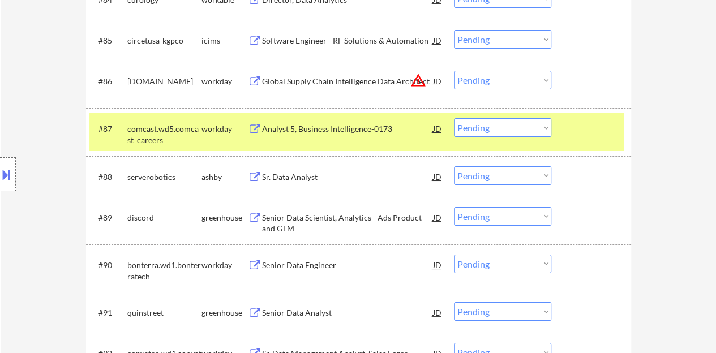
click at [594, 141] on div "#87 comcast.wd5.comcast_careers workday Analyst 5, Business Intelligence-0173 J…" at bounding box center [356, 131] width 534 height 37
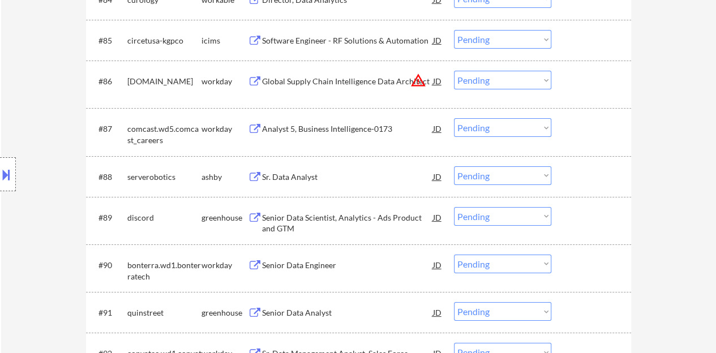
click at [594, 179] on div at bounding box center [593, 176] width 50 height 20
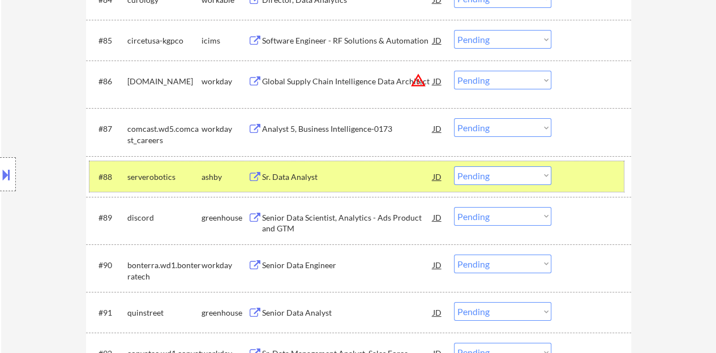
drag, startPoint x: 473, startPoint y: 168, endPoint x: 474, endPoint y: 183, distance: 14.8
click at [473, 168] on select "Choose an option... Pending Applied Excluded (Questions) Excluded (Expired) Exc…" at bounding box center [502, 175] width 97 height 19
click at [454, 166] on select "Choose an option... Pending Applied Excluded (Questions) Excluded (Expired) Exc…" at bounding box center [502, 175] width 97 height 19
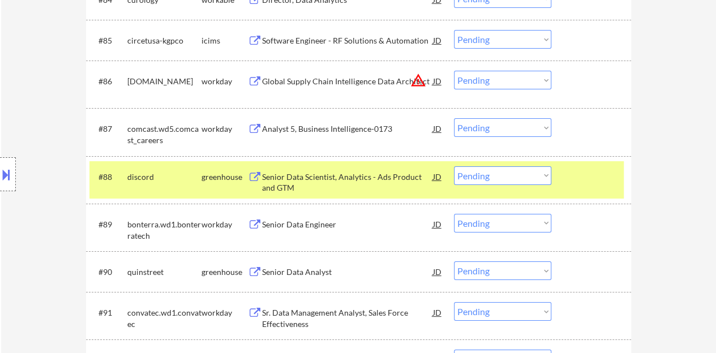
click at [384, 181] on div "Senior Data Scientist, Analytics - Ads Product and GTM" at bounding box center [347, 183] width 171 height 22
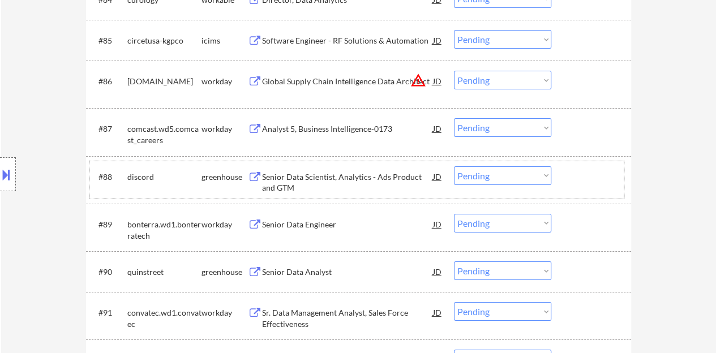
click at [586, 182] on div at bounding box center [593, 176] width 50 height 20
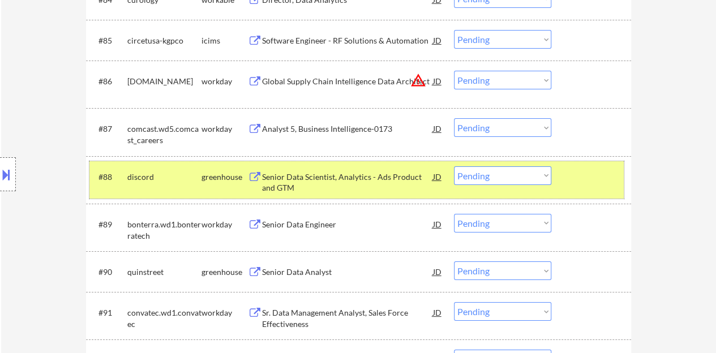
click at [509, 172] on select "Choose an option... Pending Applied Excluded (Questions) Excluded (Expired) Exc…" at bounding box center [502, 175] width 97 height 19
click at [454, 166] on select "Choose an option... Pending Applied Excluded (Questions) Excluded (Expired) Exc…" at bounding box center [502, 175] width 97 height 19
select select ""pending""
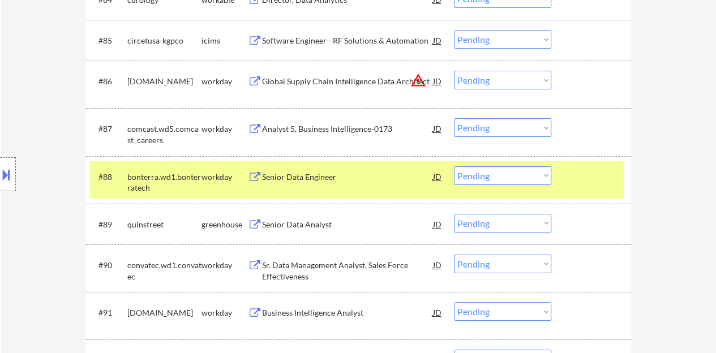
click at [586, 184] on div at bounding box center [593, 176] width 50 height 20
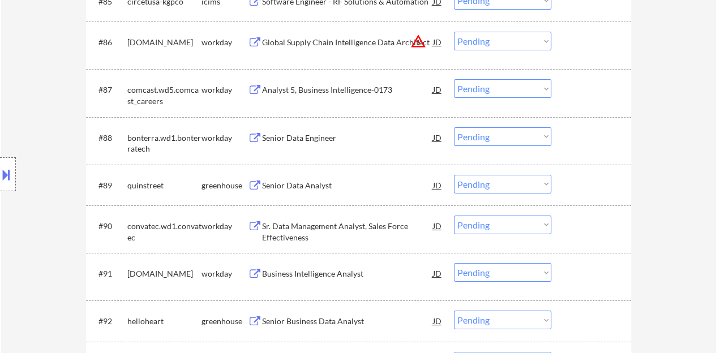
scroll to position [4225, 0]
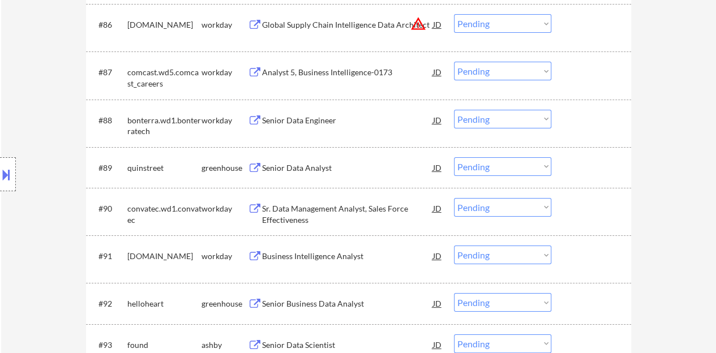
click at [295, 175] on div "Senior Data Analyst" at bounding box center [347, 167] width 171 height 20
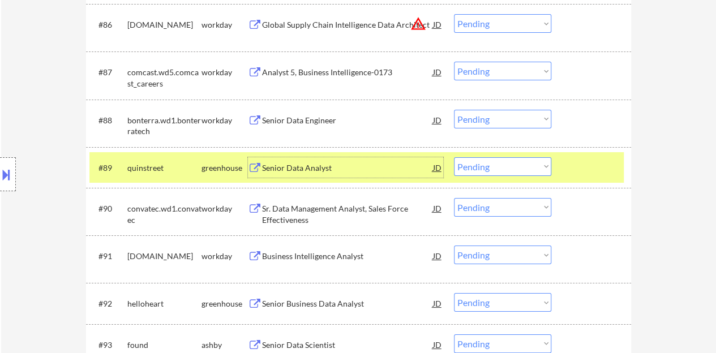
click at [520, 168] on select "Choose an option... Pending Applied Excluded (Questions) Excluded (Expired) Exc…" at bounding box center [502, 166] width 97 height 19
click at [454, 157] on select "Choose an option... Pending Applied Excluded (Questions) Excluded (Expired) Exc…" at bounding box center [502, 166] width 97 height 19
select select ""pending""
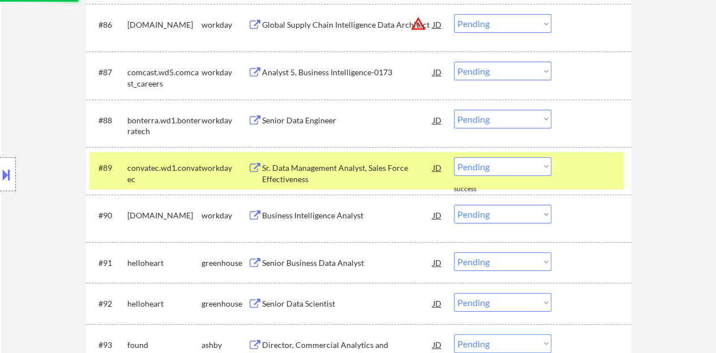
scroll to position [4338, 0]
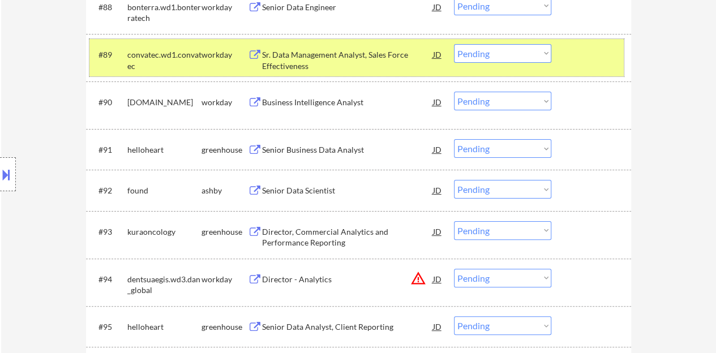
click at [567, 54] on div "#89 convatec.wd1.convatec workday Sr. Data Management Analyst, Sales Force Effe…" at bounding box center [356, 57] width 534 height 37
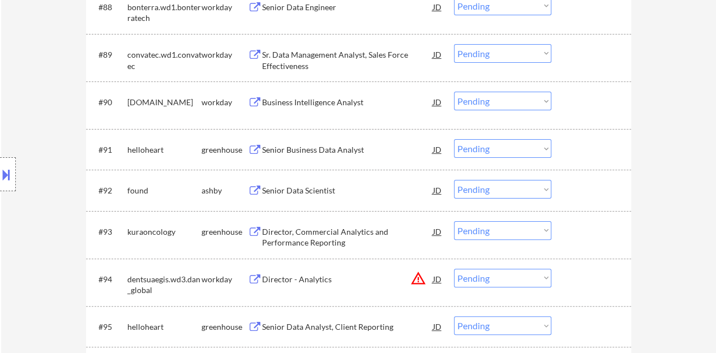
click at [353, 147] on div "Senior Business Data Analyst" at bounding box center [347, 149] width 171 height 11
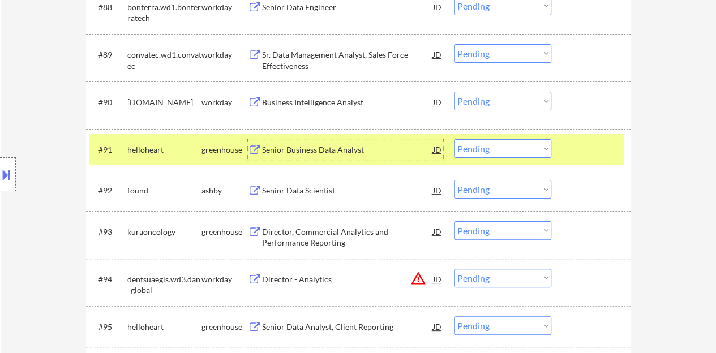
click at [486, 148] on select "Choose an option... Pending Applied Excluded (Questions) Excluded (Expired) Exc…" at bounding box center [502, 148] width 97 height 19
click at [454, 139] on select "Choose an option... Pending Applied Excluded (Questions) Excluded (Expired) Exc…" at bounding box center [502, 148] width 97 height 19
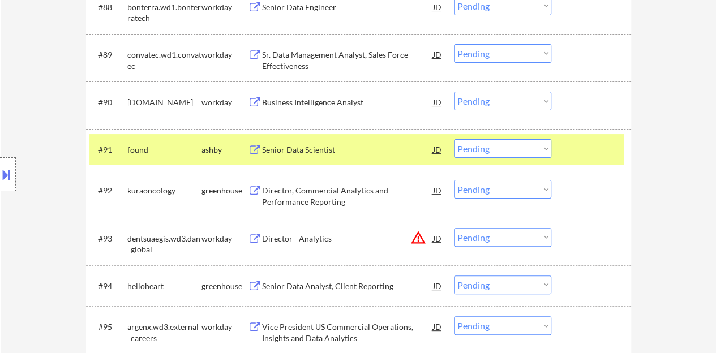
click at [308, 148] on div "Senior Data Scientist" at bounding box center [347, 149] width 171 height 11
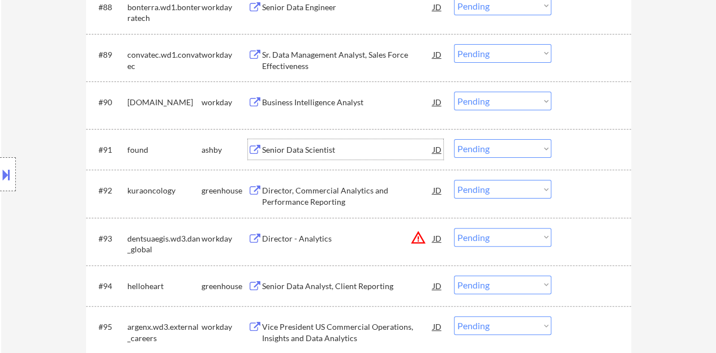
click at [582, 156] on div at bounding box center [593, 149] width 50 height 20
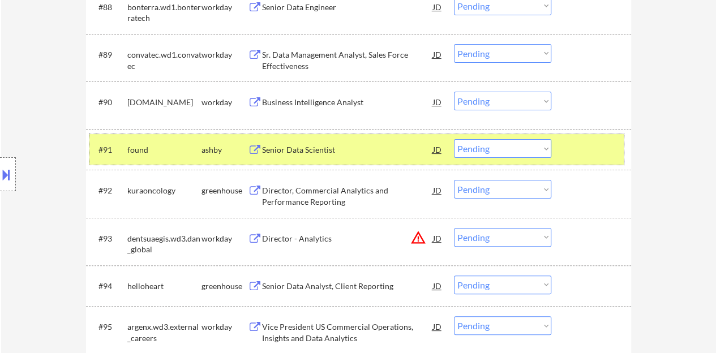
click at [485, 152] on select "Choose an option... Pending Applied Excluded (Questions) Excluded (Expired) Exc…" at bounding box center [502, 148] width 97 height 19
click at [454, 139] on select "Choose an option... Pending Applied Excluded (Questions) Excluded (Expired) Exc…" at bounding box center [502, 148] width 97 height 19
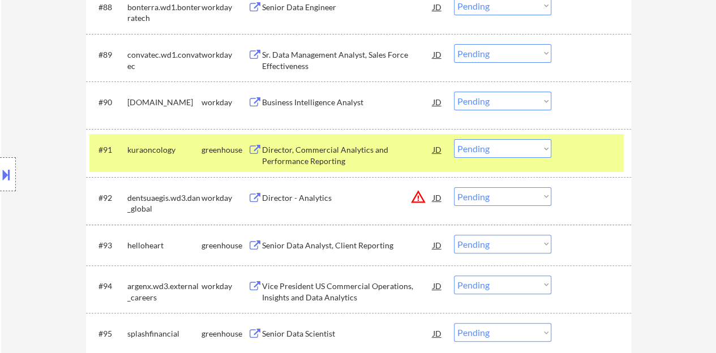
click at [416, 147] on div "Director, Commercial Analytics and Performance Reporting" at bounding box center [347, 155] width 171 height 22
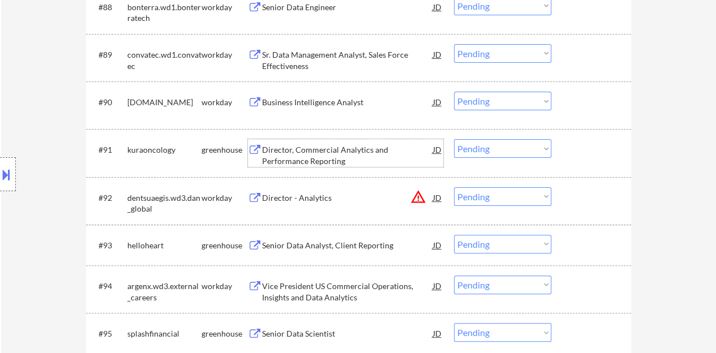
click at [576, 149] on div at bounding box center [593, 149] width 50 height 20
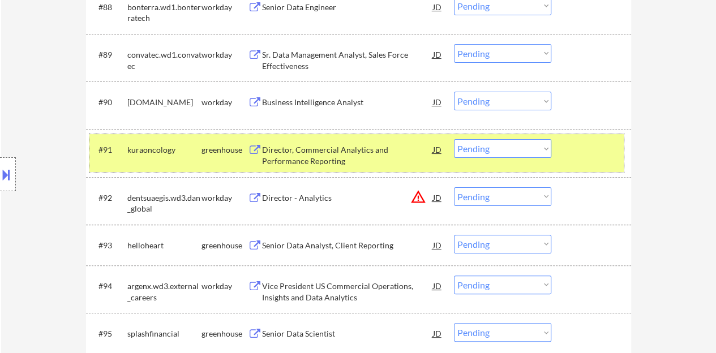
click at [475, 146] on select "Choose an option... Pending Applied Excluded (Questions) Excluded (Expired) Exc…" at bounding box center [502, 148] width 97 height 19
click at [454, 139] on select "Choose an option... Pending Applied Excluded (Questions) Excluded (Expired) Exc…" at bounding box center [502, 148] width 97 height 19
select select ""pending""
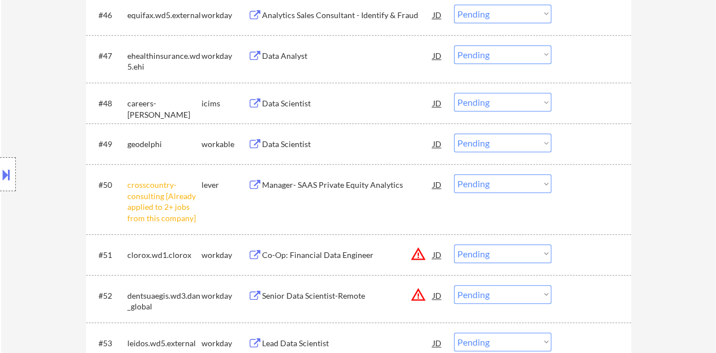
scroll to position [2613, 0]
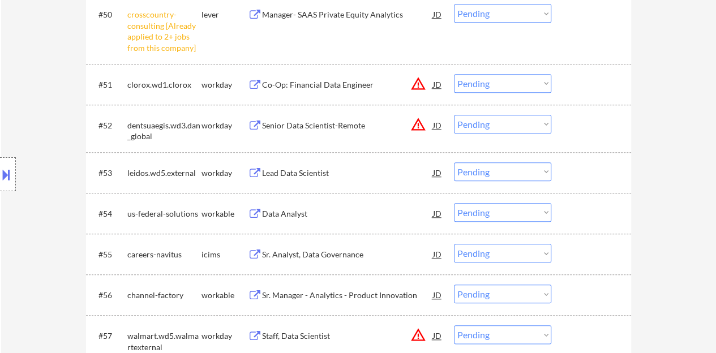
click at [523, 24] on div "#50 crosscountry-consulting [Already applied to 2+ jobs from this company] leve…" at bounding box center [356, 28] width 534 height 59
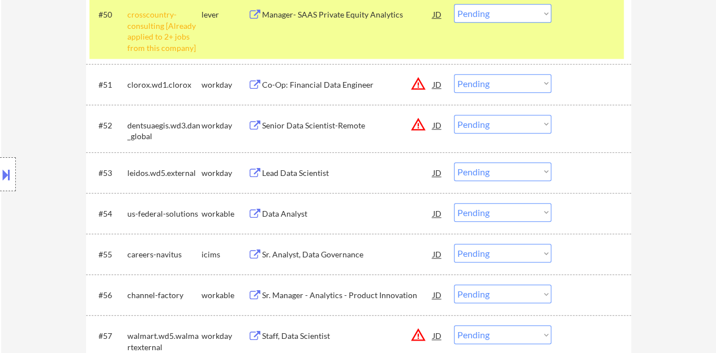
click at [516, 17] on select "Choose an option... Pending Applied Excluded (Questions) Excluded (Expired) Exc…" at bounding box center [502, 13] width 97 height 19
click at [454, 4] on select "Choose an option... Pending Applied Excluded (Questions) Excluded (Expired) Exc…" at bounding box center [502, 13] width 97 height 19
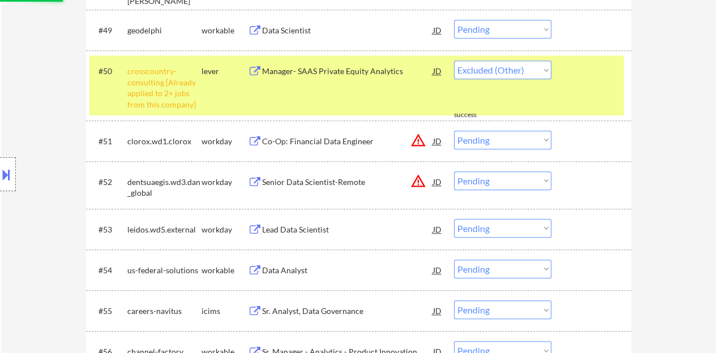
scroll to position [2500, 0]
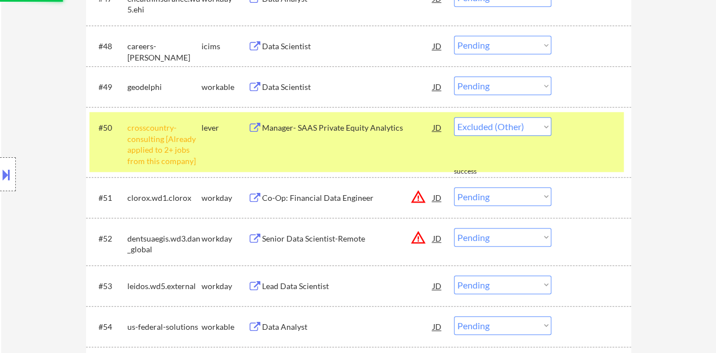
select select ""pending""
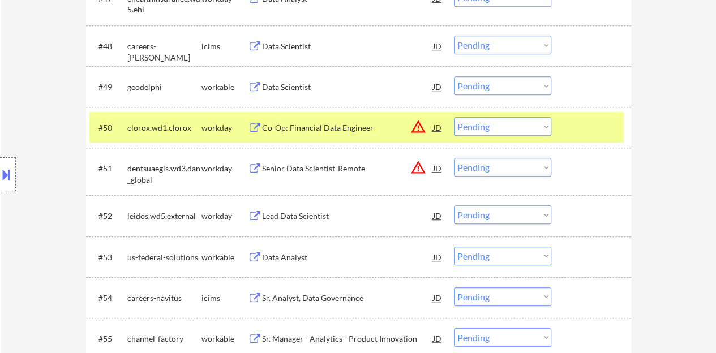
click at [624, 142] on div "#50 clorox.wd1.clorox workday Co-Op: Financial Data Engineer JD warning_amber C…" at bounding box center [358, 127] width 545 height 41
click at [589, 132] on div at bounding box center [593, 127] width 50 height 20
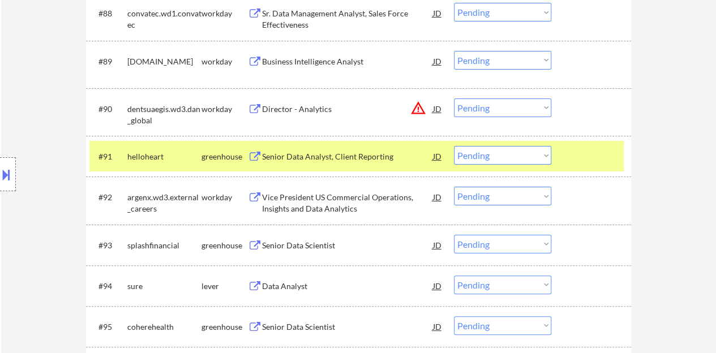
scroll to position [4311, 0]
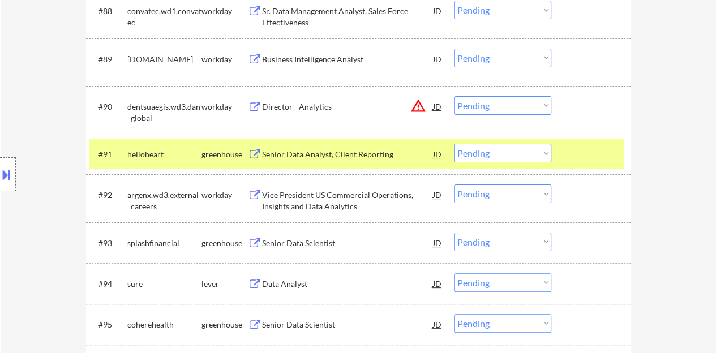
click at [331, 152] on div "Senior Data Analyst, Client Reporting" at bounding box center [347, 154] width 171 height 11
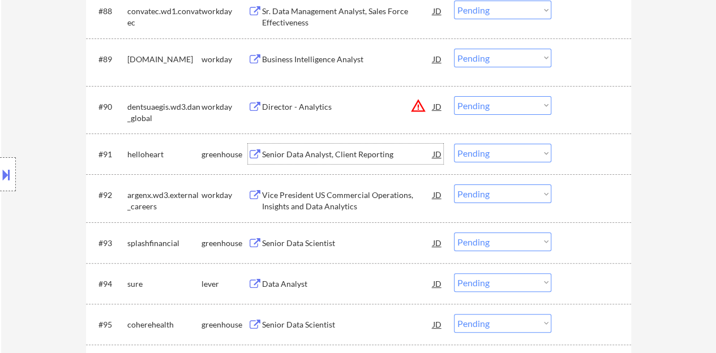
click at [583, 159] on div at bounding box center [593, 154] width 50 height 20
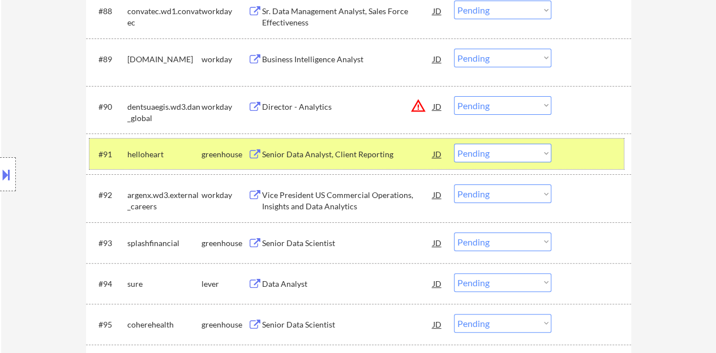
click at [490, 154] on select "Choose an option... Pending Applied Excluded (Questions) Excluded (Expired) Exc…" at bounding box center [502, 153] width 97 height 19
click at [454, 144] on select "Choose an option... Pending Applied Excluded (Questions) Excluded (Expired) Exc…" at bounding box center [502, 153] width 97 height 19
select select ""pending""
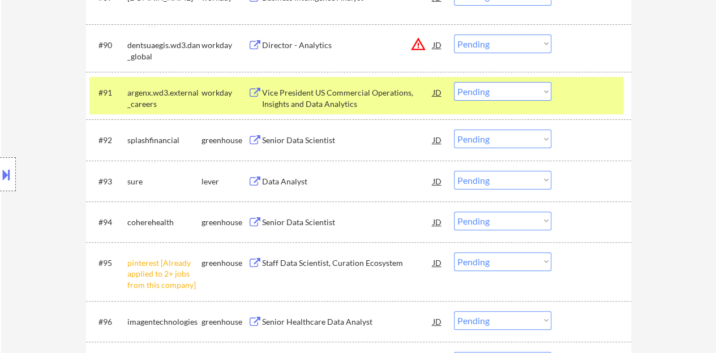
scroll to position [4425, 0]
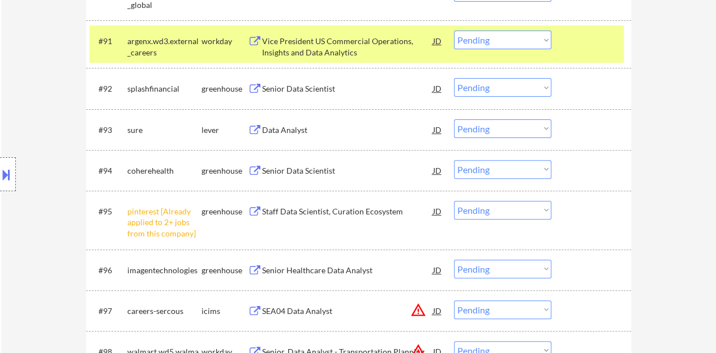
click at [480, 212] on select "Choose an option... Pending Applied Excluded (Questions) Excluded (Expired) Exc…" at bounding box center [502, 210] width 97 height 19
click at [454, 201] on select "Choose an option... Pending Applied Excluded (Questions) Excluded (Expired) Exc…" at bounding box center [502, 210] width 97 height 19
select select ""pending""
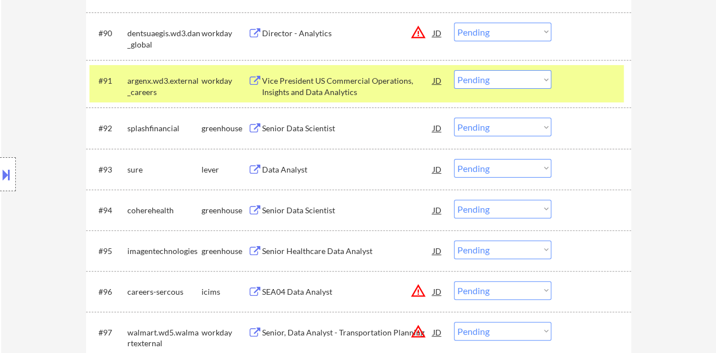
scroll to position [4368, 0]
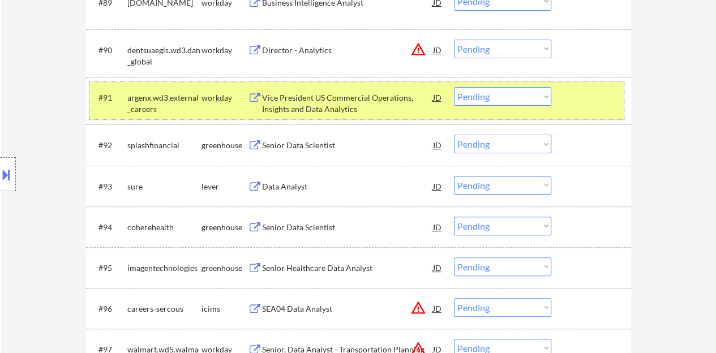
drag, startPoint x: 599, startPoint y: 93, endPoint x: 593, endPoint y: 98, distance: 7.7
click at [601, 93] on div at bounding box center [593, 97] width 50 height 20
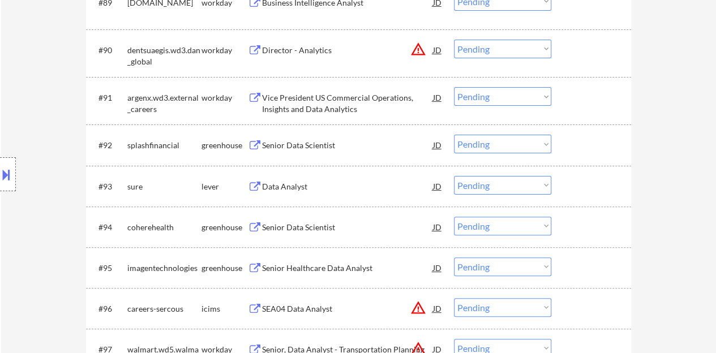
click at [314, 142] on div "Senior Data Scientist" at bounding box center [347, 145] width 171 height 11
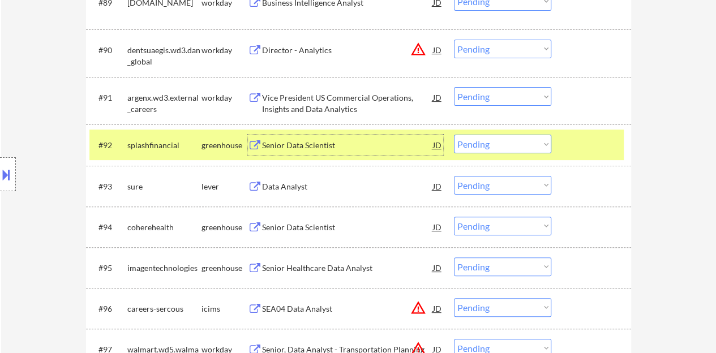
click at [474, 135] on select "Choose an option... Pending Applied Excluded (Questions) Excluded (Expired) Exc…" at bounding box center [502, 144] width 97 height 19
click at [454, 135] on select "Choose an option... Pending Applied Excluded (Questions) Excluded (Expired) Exc…" at bounding box center [502, 144] width 97 height 19
select select ""pending""
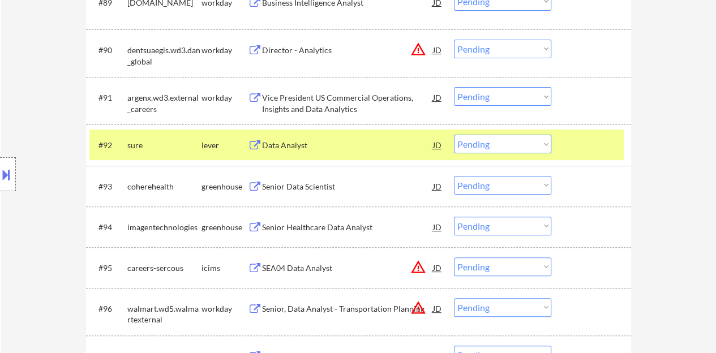
drag, startPoint x: 664, startPoint y: 136, endPoint x: 724, endPoint y: 217, distance: 100.8
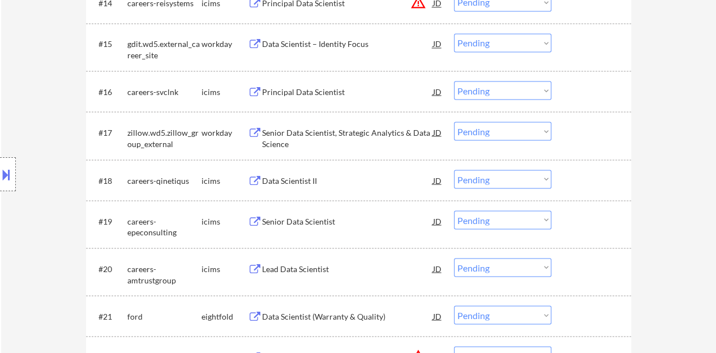
scroll to position [45, 0]
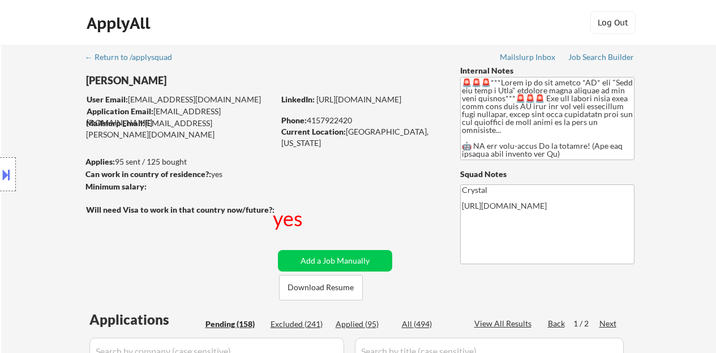
select select ""pending""
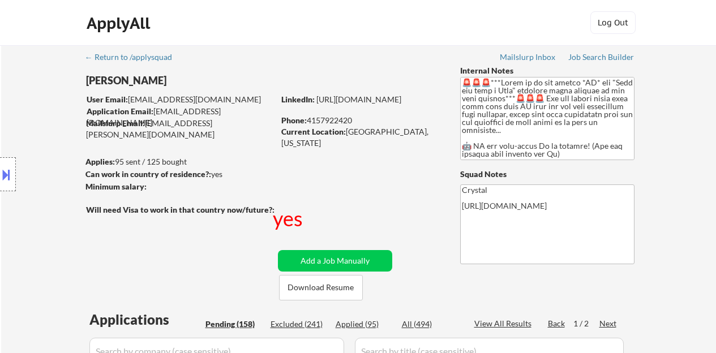
select select ""pending""
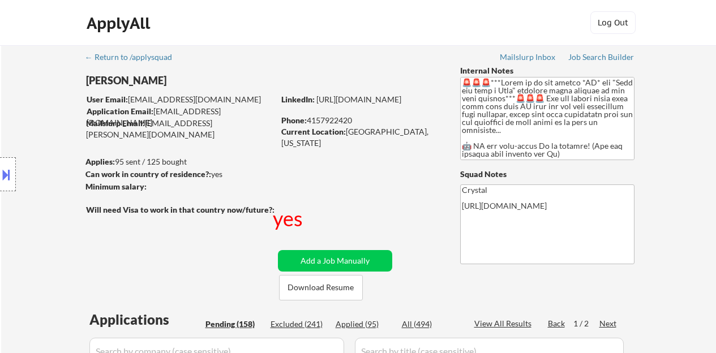
select select ""pending""
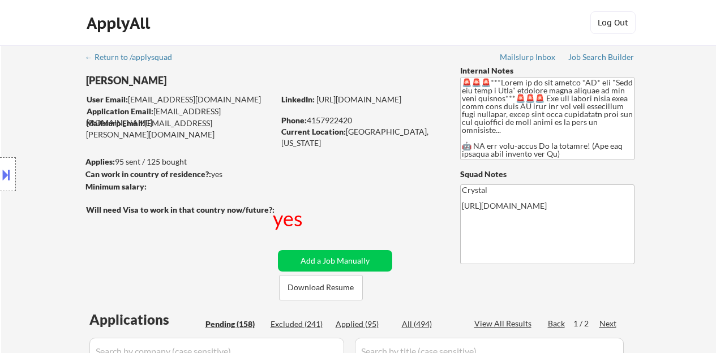
select select ""pending""
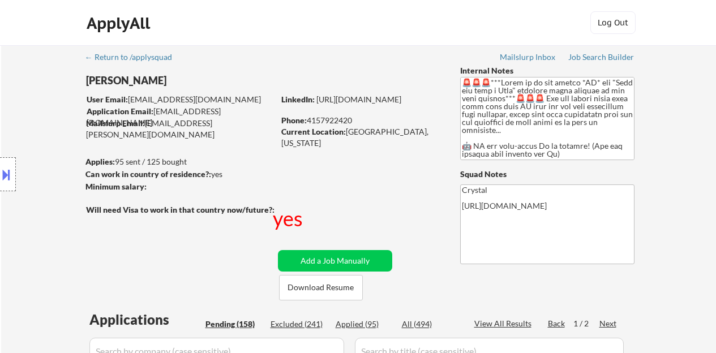
select select ""pending""
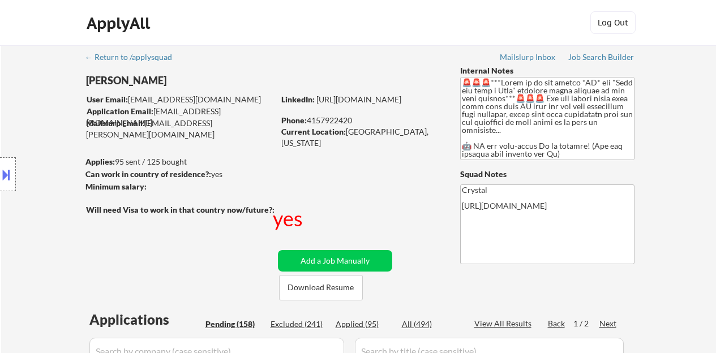
select select ""pending""
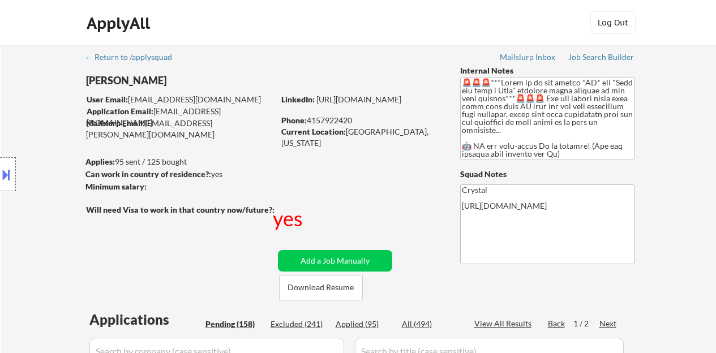
select select ""pending""
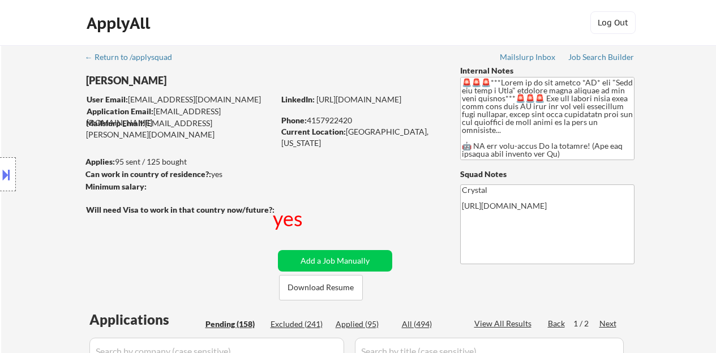
select select ""pending""
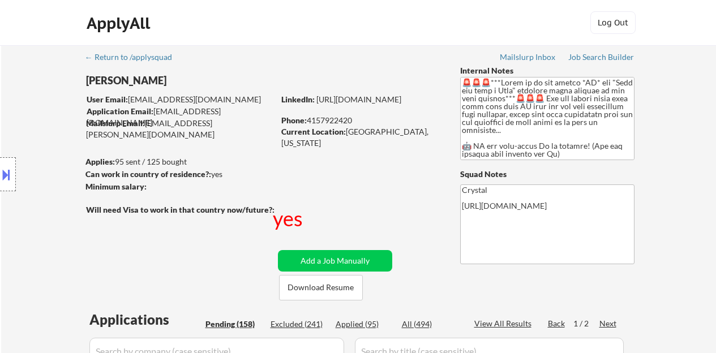
select select ""pending""
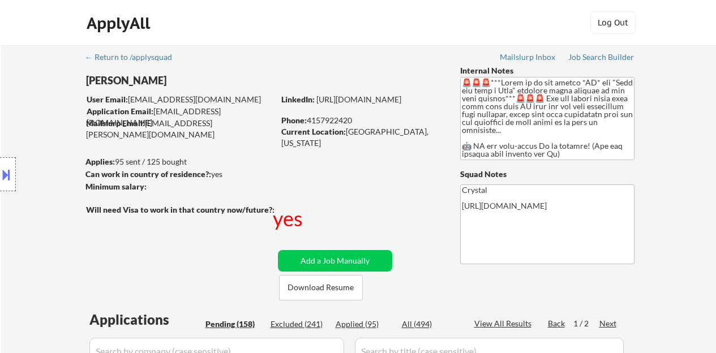
select select ""pending""
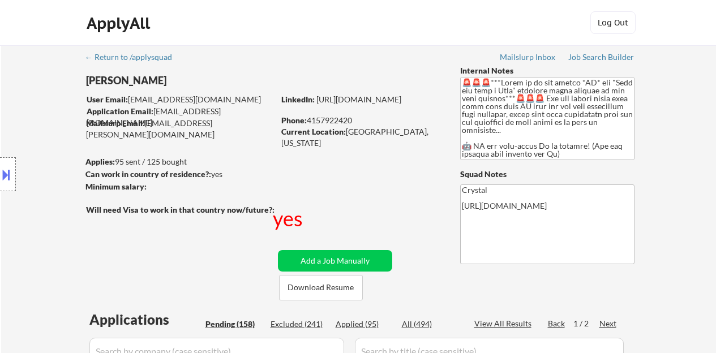
select select ""pending""
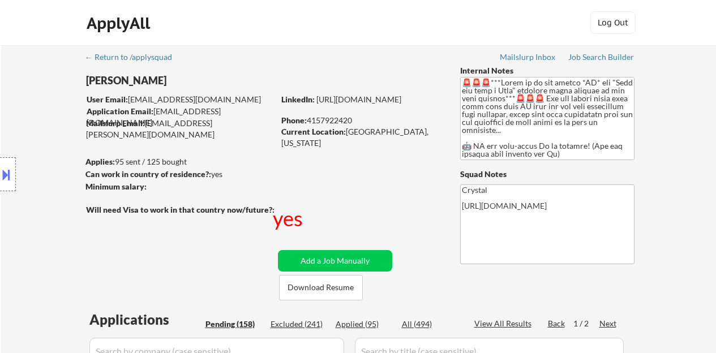
select select ""pending""
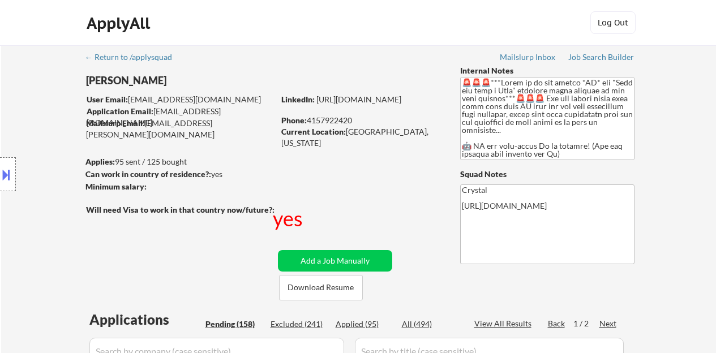
select select ""pending""
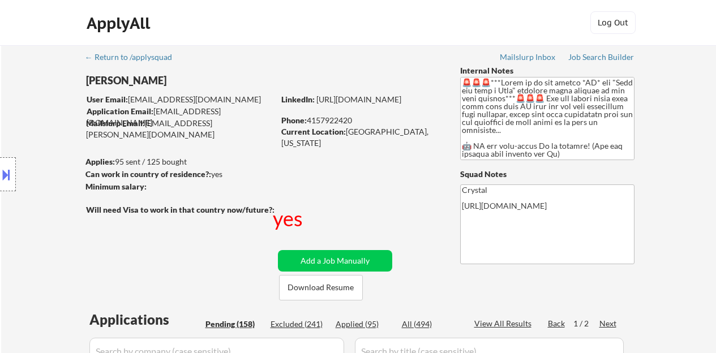
select select ""pending""
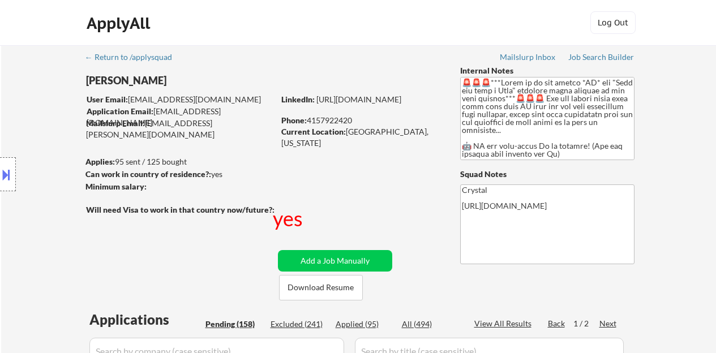
select select ""pending""
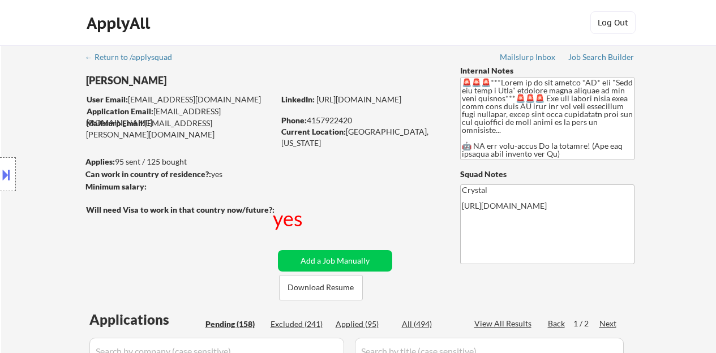
select select ""pending""
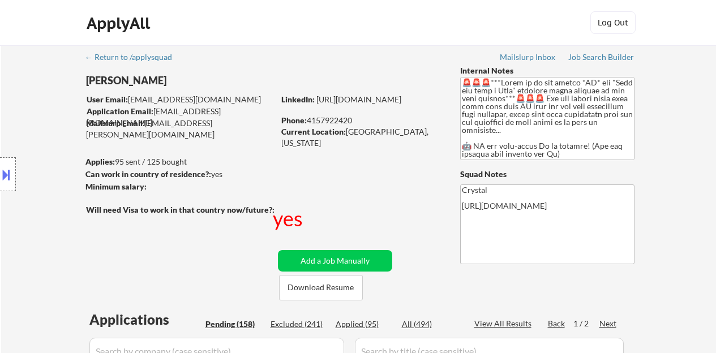
select select ""pending""
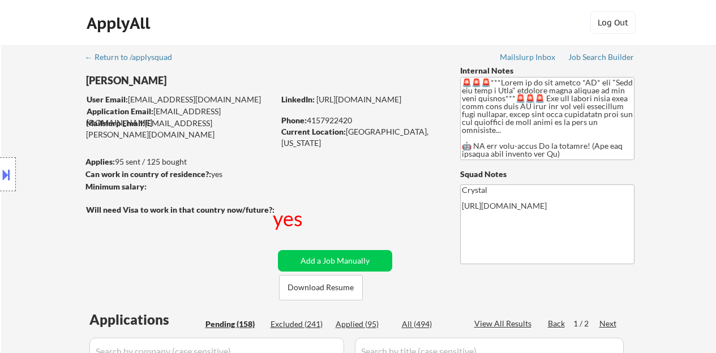
select select ""pending""
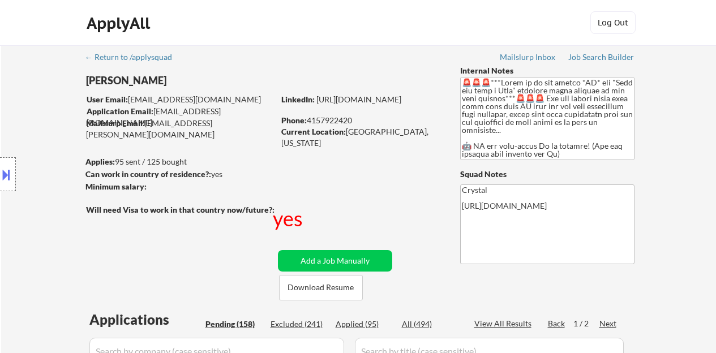
select select ""pending""
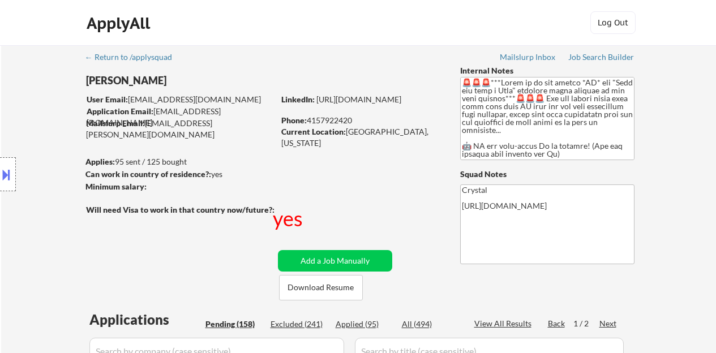
select select ""pending""
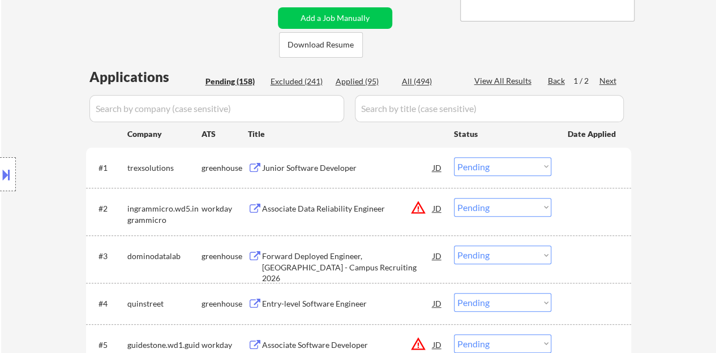
scroll to position [226, 0]
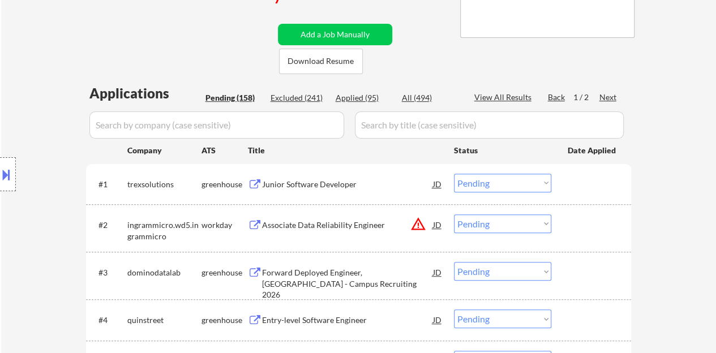
click at [343, 173] on div "#1 trexsolutions greenhouse Junior Software Developer JD Choose an option... Pe…" at bounding box center [356, 184] width 534 height 31
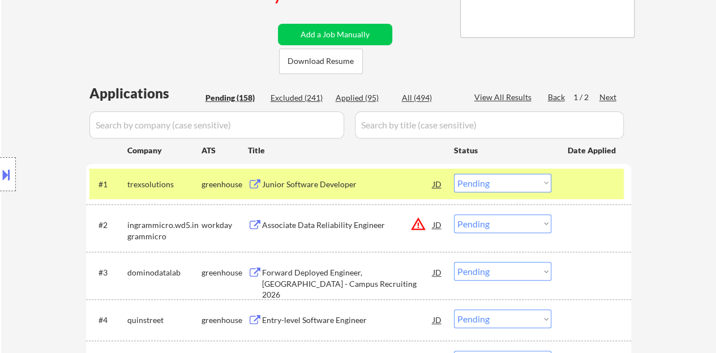
click at [341, 182] on div "Junior Software Developer" at bounding box center [347, 184] width 171 height 11
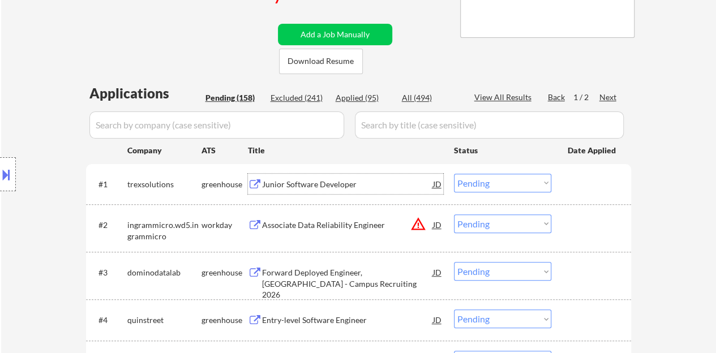
click at [577, 181] on div at bounding box center [593, 184] width 50 height 20
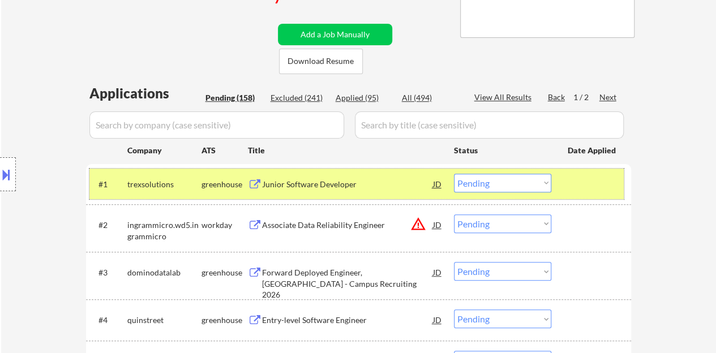
click at [479, 185] on select "Choose an option... Pending Applied Excluded (Questions) Excluded (Expired) Exc…" at bounding box center [502, 183] width 97 height 19
click at [454, 174] on select "Choose an option... Pending Applied Excluded (Questions) Excluded (Expired) Exc…" at bounding box center [502, 183] width 97 height 19
select select ""pending""
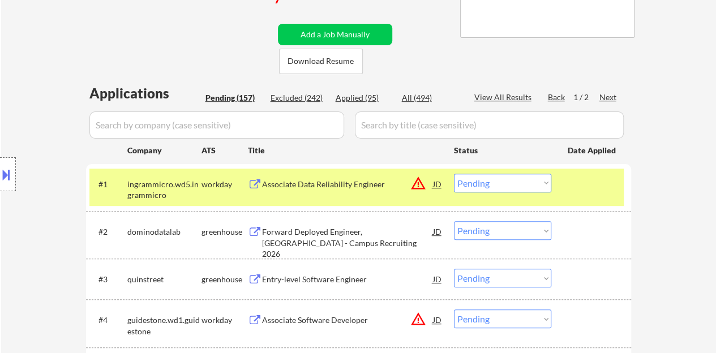
click at [568, 183] on div at bounding box center [593, 184] width 50 height 20
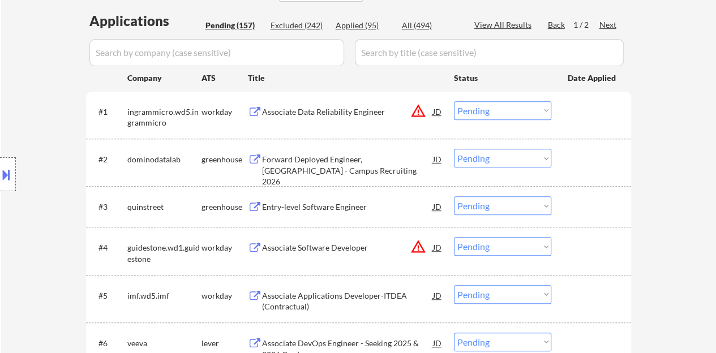
scroll to position [283, 0]
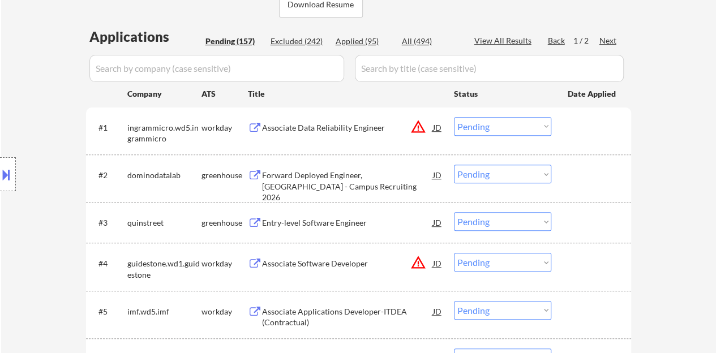
click at [295, 222] on div "Entry-level Software Engineer" at bounding box center [347, 222] width 171 height 11
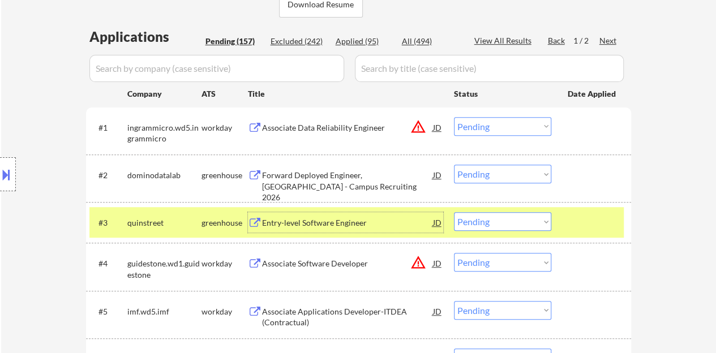
click at [507, 216] on select "Choose an option... Pending Applied Excluded (Questions) Excluded (Expired) Exc…" at bounding box center [502, 221] width 97 height 19
click at [454, 212] on select "Choose an option... Pending Applied Excluded (Questions) Excluded (Expired) Exc…" at bounding box center [502, 221] width 97 height 19
select select ""pending""
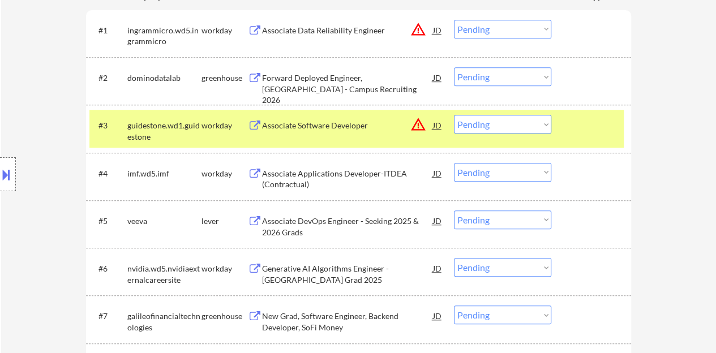
scroll to position [396, 0]
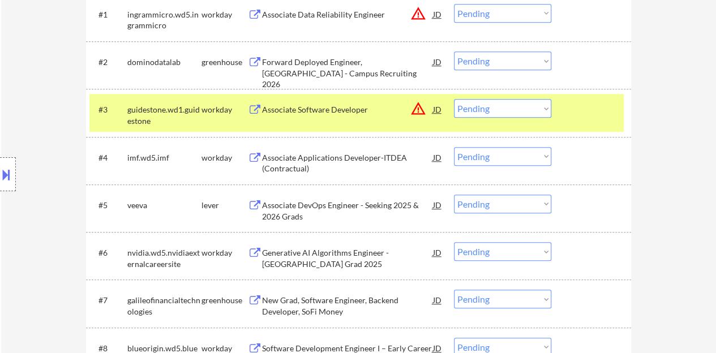
click at [611, 105] on div at bounding box center [593, 109] width 50 height 20
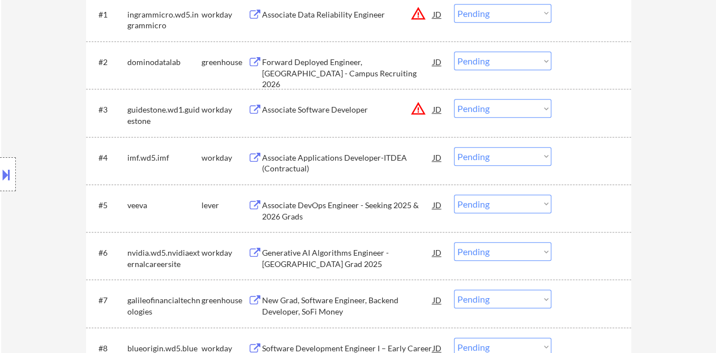
click at [341, 201] on div "Associate DevOps Engineer - Seeking 2025 & 2026 Grads" at bounding box center [347, 211] width 171 height 22
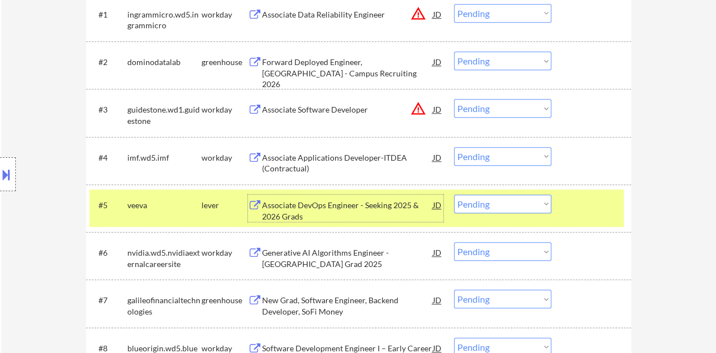
click at [528, 204] on select "Choose an option... Pending Applied Excluded (Questions) Excluded (Expired) Exc…" at bounding box center [502, 204] width 97 height 19
click at [454, 195] on select "Choose an option... Pending Applied Excluded (Questions) Excluded (Expired) Exc…" at bounding box center [502, 204] width 97 height 19
select select ""pending""
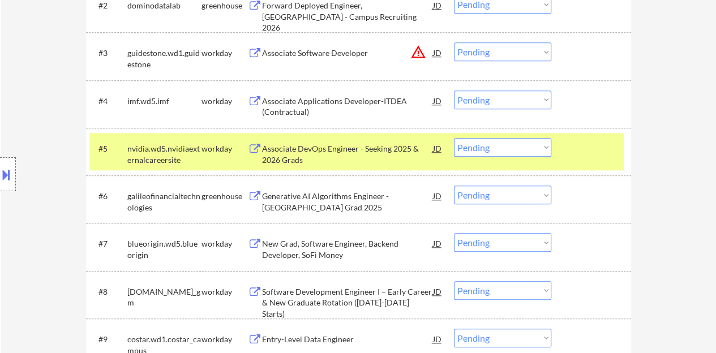
click at [579, 148] on div at bounding box center [593, 148] width 50 height 20
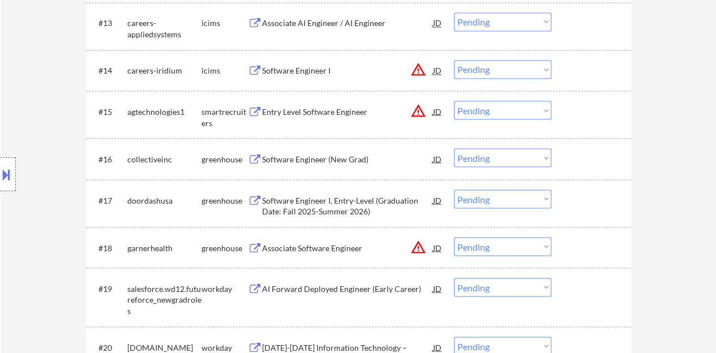
scroll to position [962, 0]
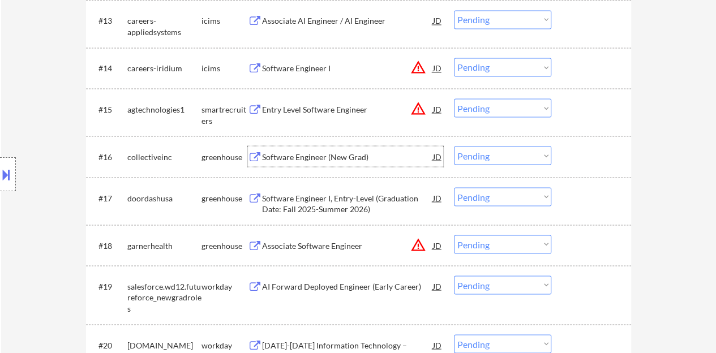
click at [328, 157] on div "Software Engineer (New Grad)" at bounding box center [347, 156] width 171 height 11
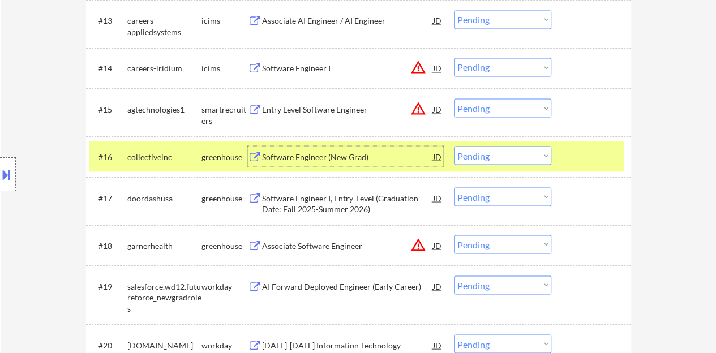
click at [519, 150] on select "Choose an option... Pending Applied Excluded (Questions) Excluded (Expired) Exc…" at bounding box center [502, 155] width 97 height 19
click at [454, 146] on select "Choose an option... Pending Applied Excluded (Questions) Excluded (Expired) Exc…" at bounding box center [502, 155] width 97 height 19
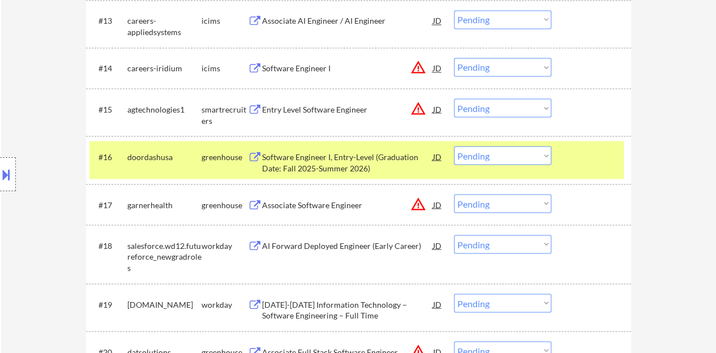
click at [345, 158] on div "Software Engineer I, Entry-Level (Graduation Date: Fall 2025-Summer 2026)" at bounding box center [347, 162] width 171 height 22
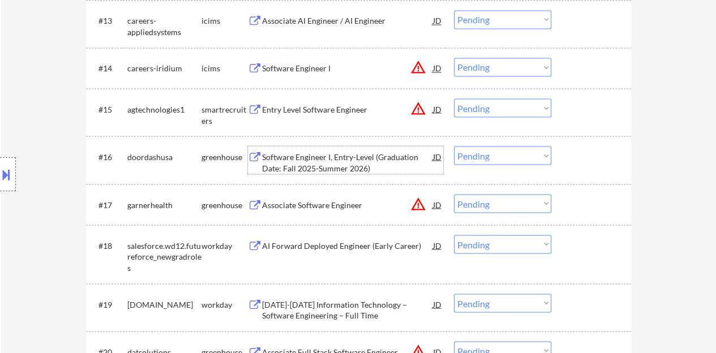
click at [577, 157] on div at bounding box center [593, 156] width 50 height 20
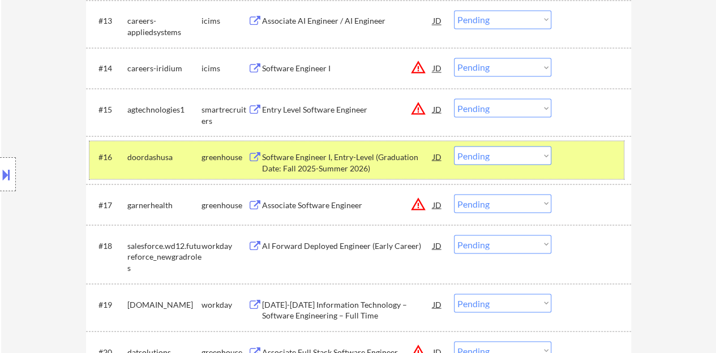
click at [515, 146] on select "Choose an option... Pending Applied Excluded (Questions) Excluded (Expired) Exc…" at bounding box center [502, 155] width 97 height 19
click at [518, 159] on select "Choose an option... Pending Applied Excluded (Questions) Excluded (Expired) Exc…" at bounding box center [502, 155] width 97 height 19
click at [454, 146] on select "Choose an option... Pending Applied Excluded (Questions) Excluded (Expired) Exc…" at bounding box center [502, 155] width 97 height 19
select select ""pending""
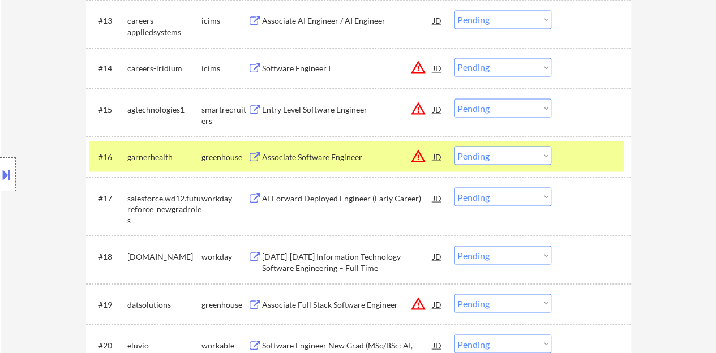
click at [602, 153] on div at bounding box center [593, 156] width 50 height 20
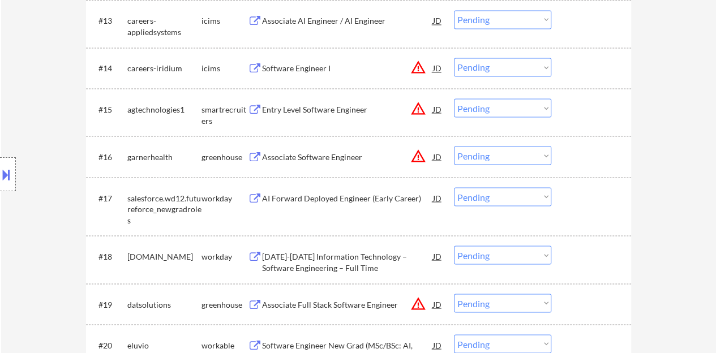
scroll to position [906, 0]
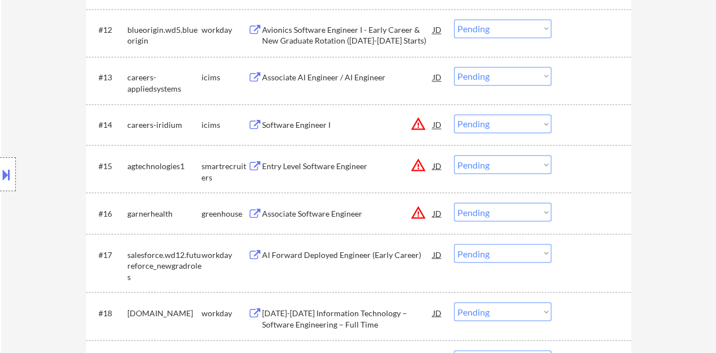
click at [315, 163] on div "Entry Level Software Engineer" at bounding box center [347, 165] width 171 height 11
